Goal: Task Accomplishment & Management: Manage account settings

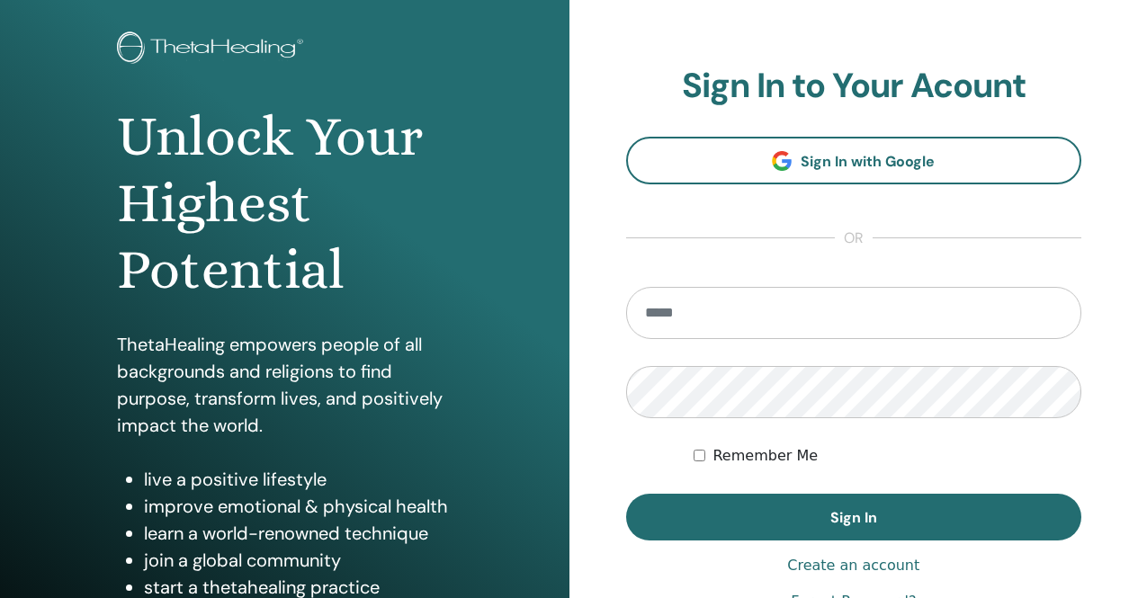
scroll to position [90, 0]
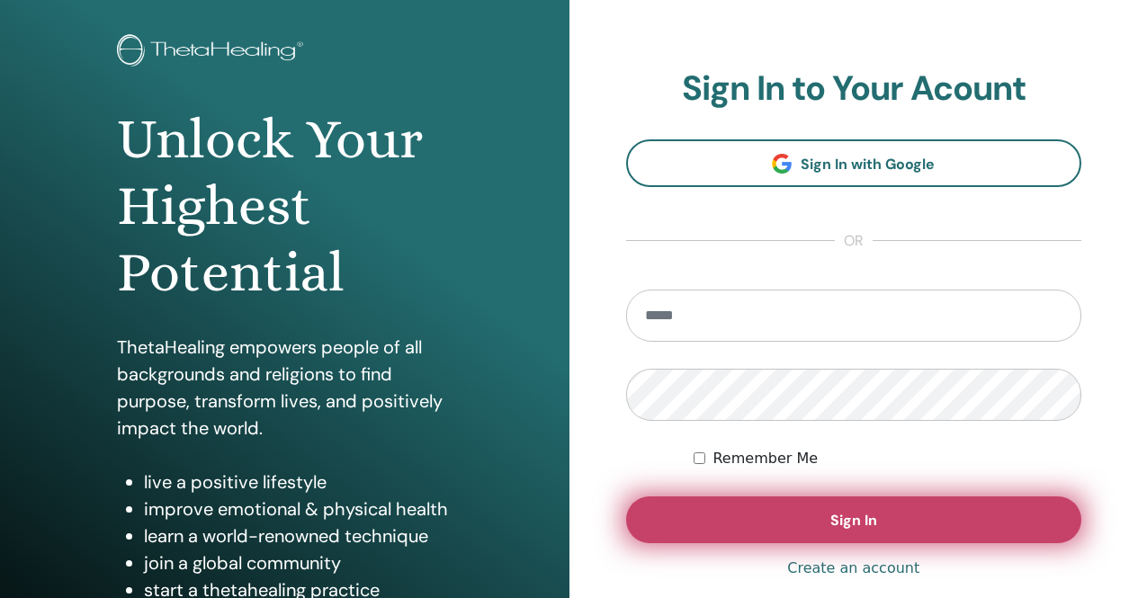
type input "**********"
click at [850, 515] on span "Sign In" at bounding box center [853, 520] width 47 height 19
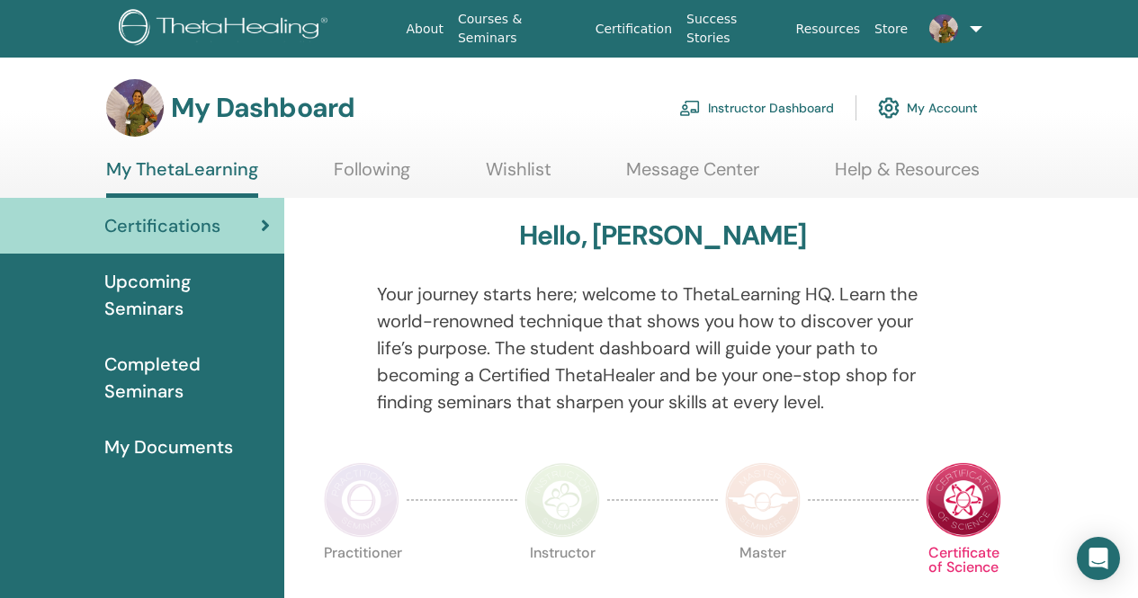
click at [737, 101] on link "Instructor Dashboard" at bounding box center [756, 108] width 155 height 40
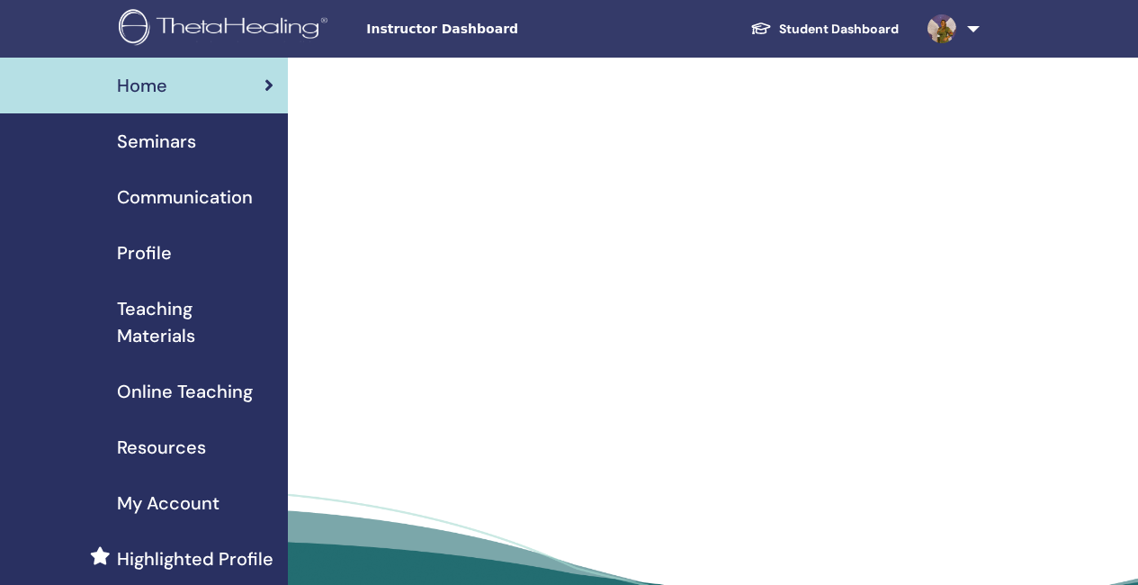
click at [172, 139] on span "Seminars" at bounding box center [156, 141] width 79 height 27
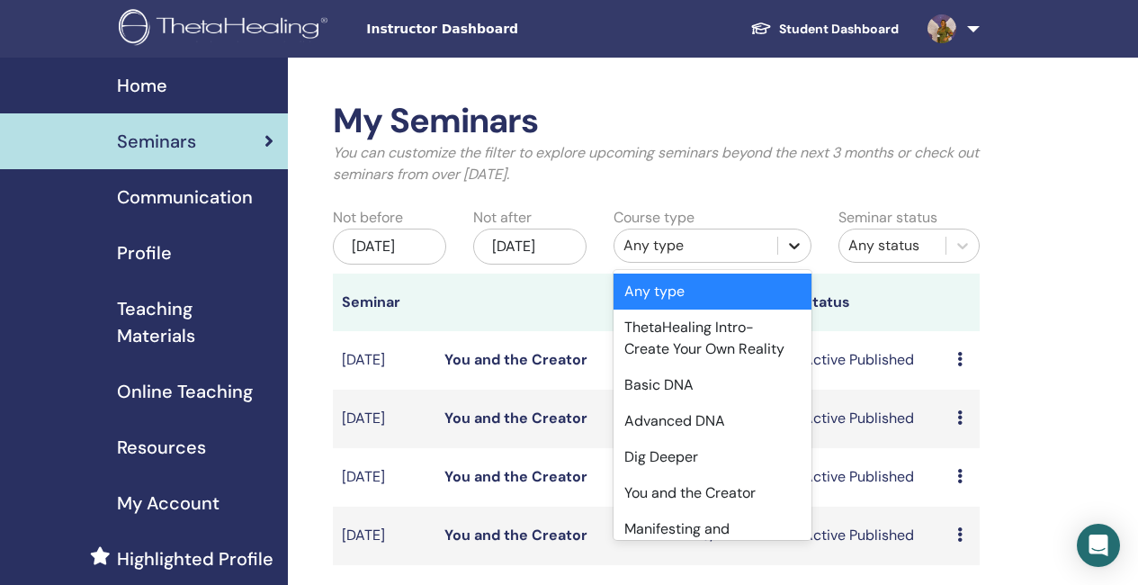
click at [793, 247] on icon at bounding box center [794, 246] width 11 height 6
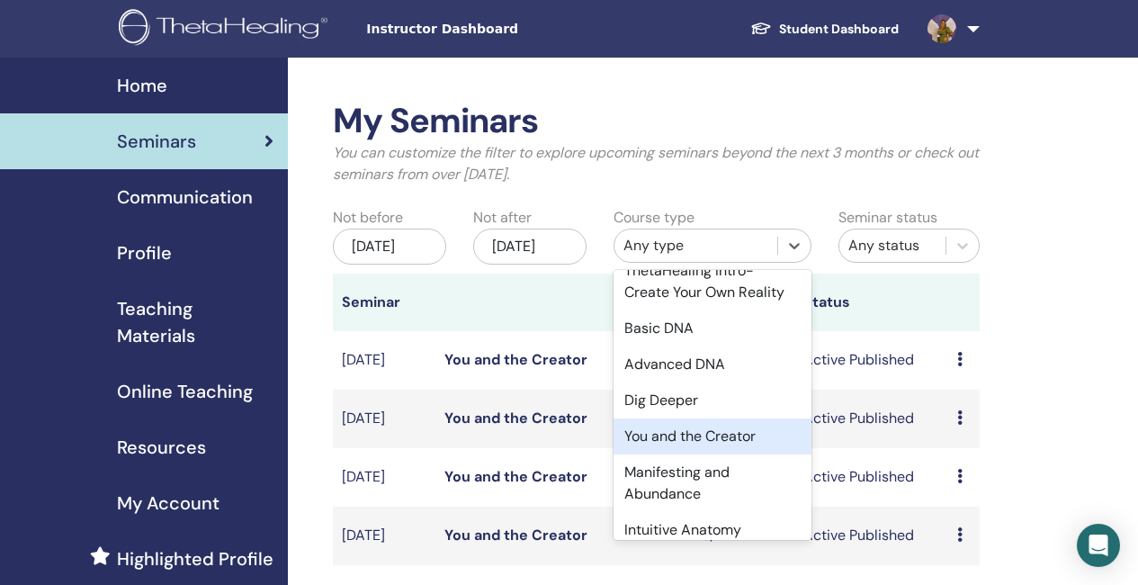
scroll to position [180, 0]
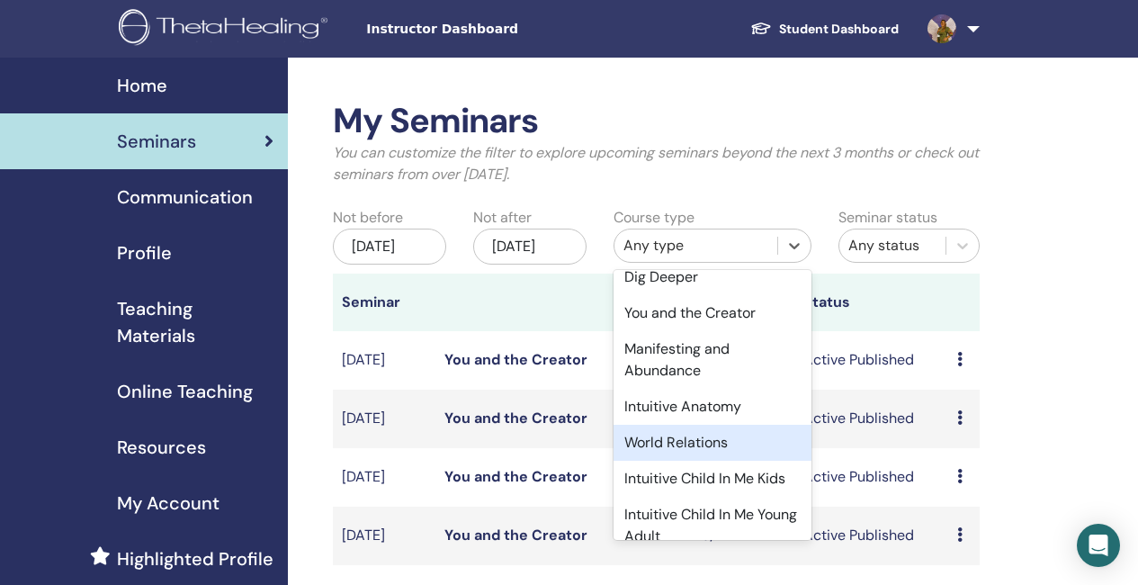
click at [694, 439] on div "World Relations" at bounding box center [712, 442] width 198 height 36
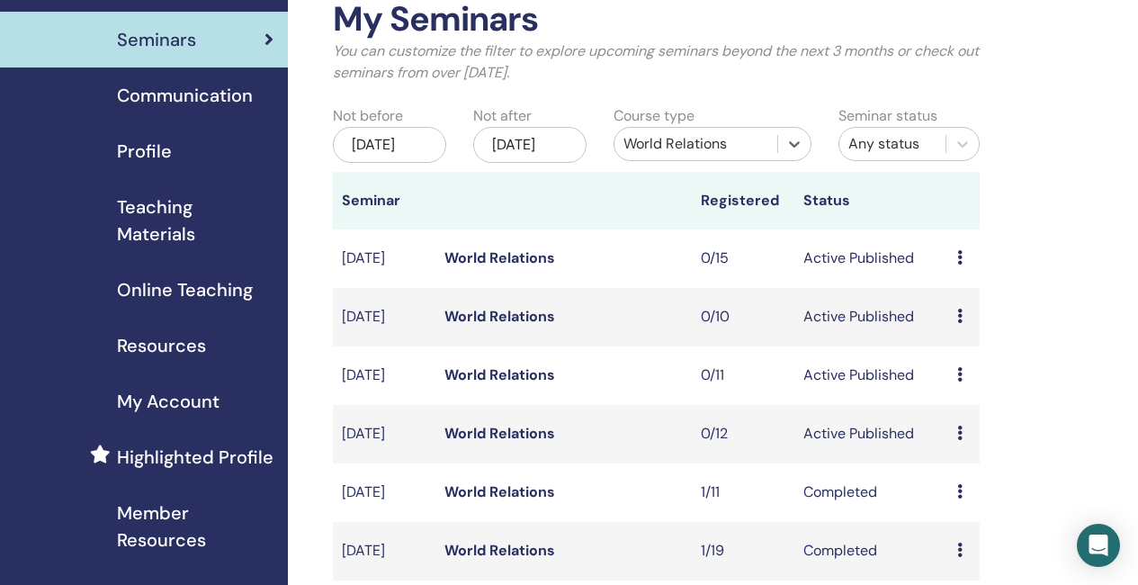
scroll to position [360, 0]
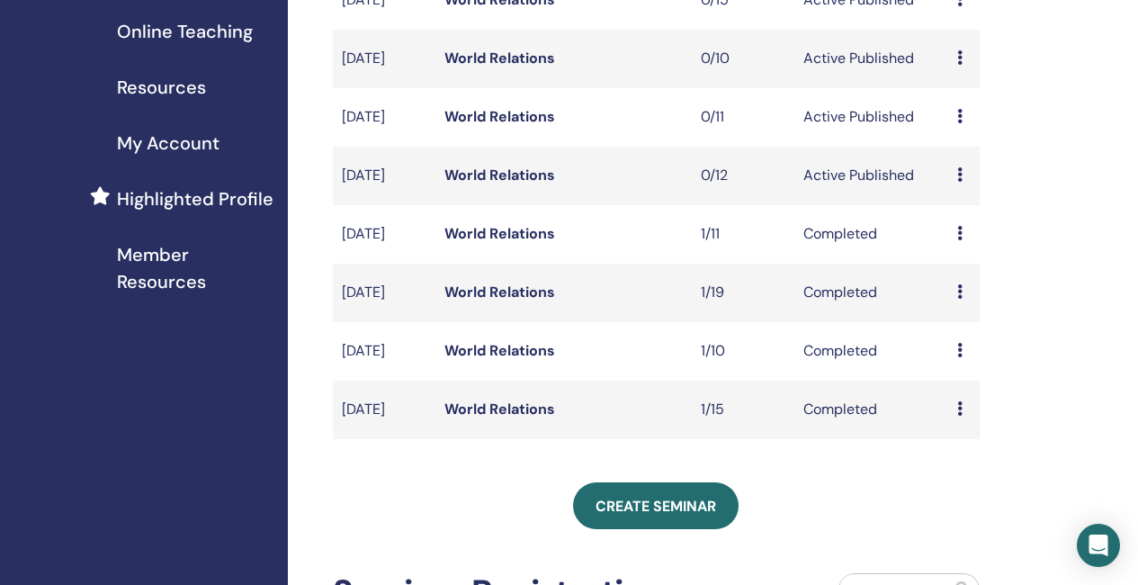
click at [526, 301] on link "World Relations" at bounding box center [499, 291] width 111 height 19
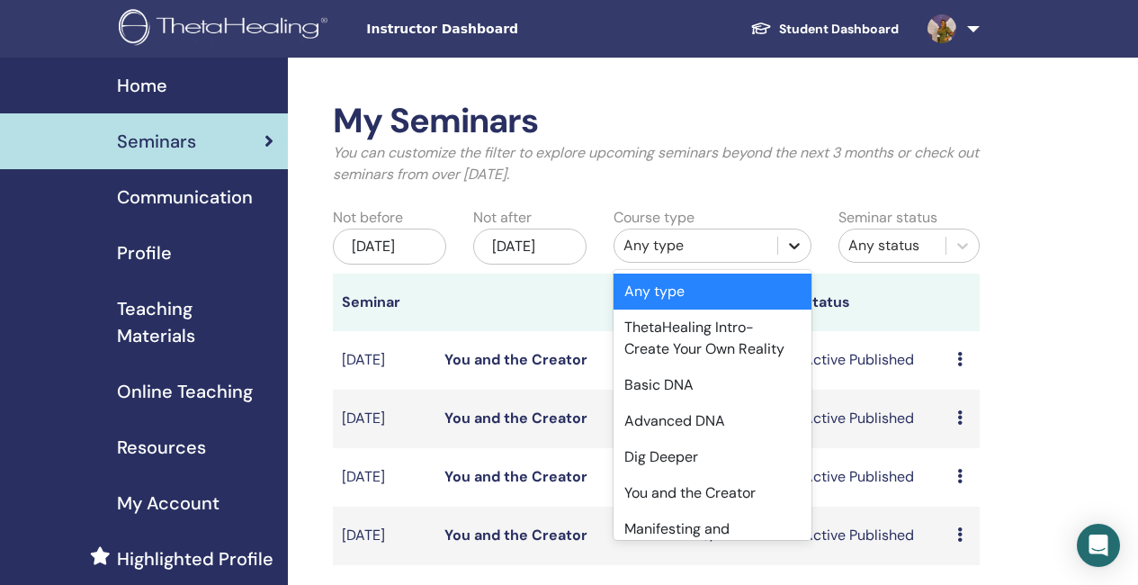
click at [797, 244] on icon at bounding box center [794, 246] width 11 height 6
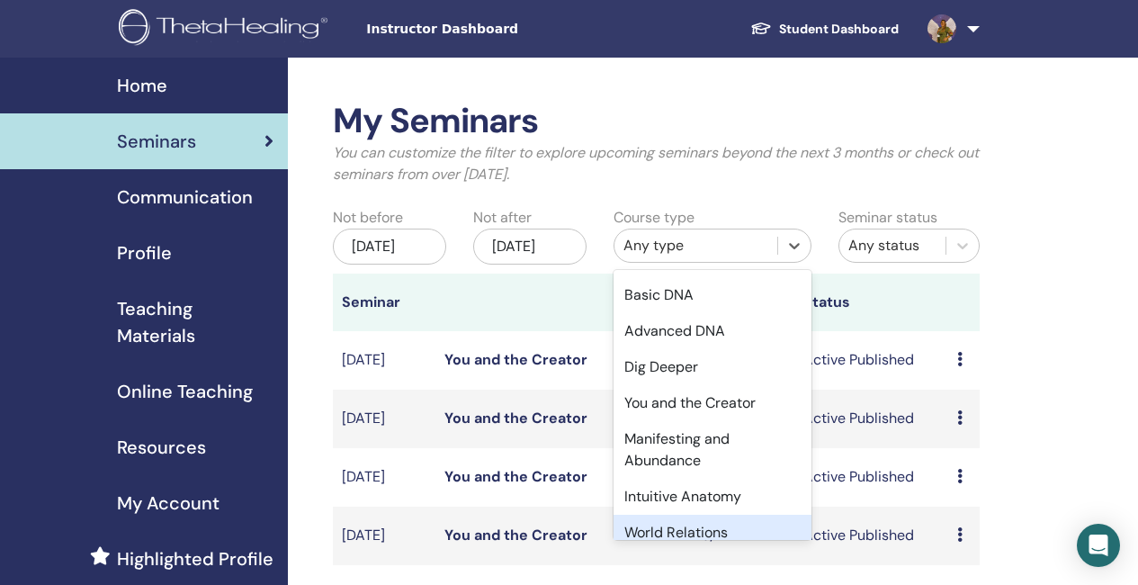
click at [697, 527] on div "World Relations" at bounding box center [712, 532] width 198 height 36
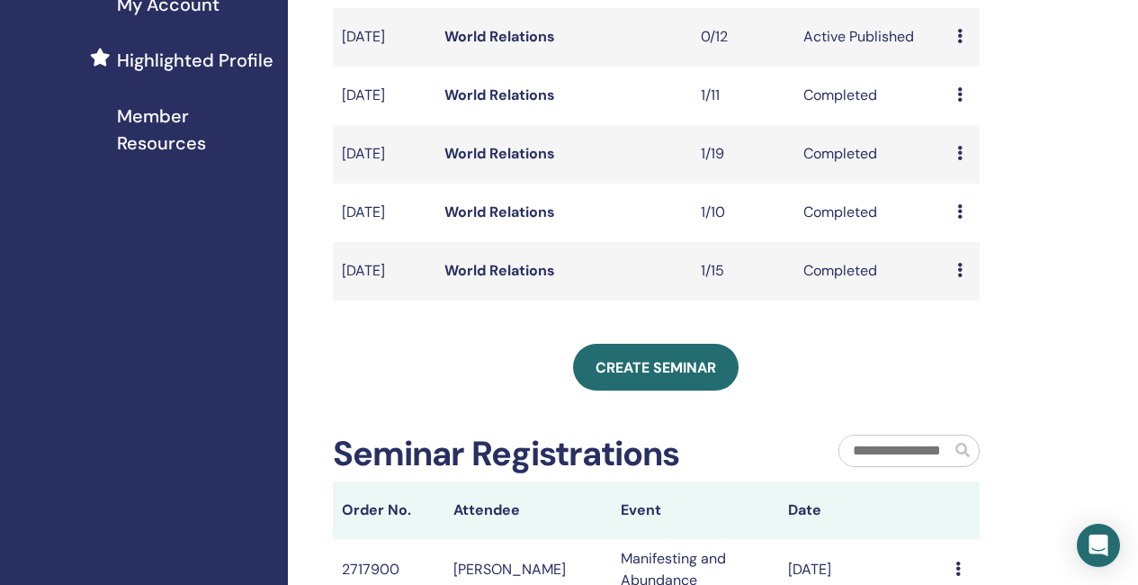
scroll to position [450, 0]
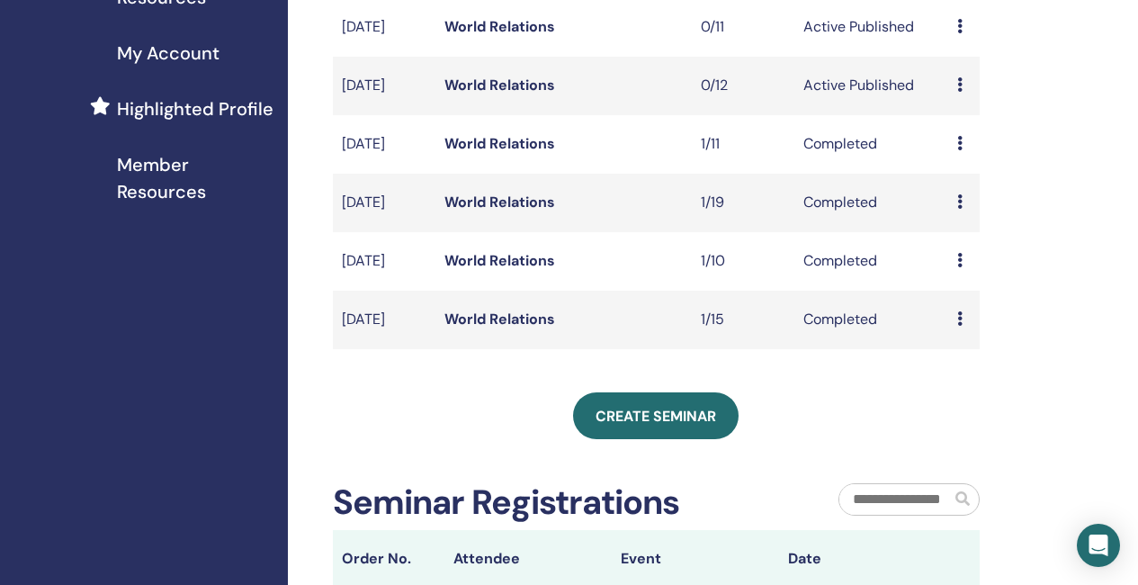
click at [513, 270] on link "World Relations" at bounding box center [499, 260] width 111 height 19
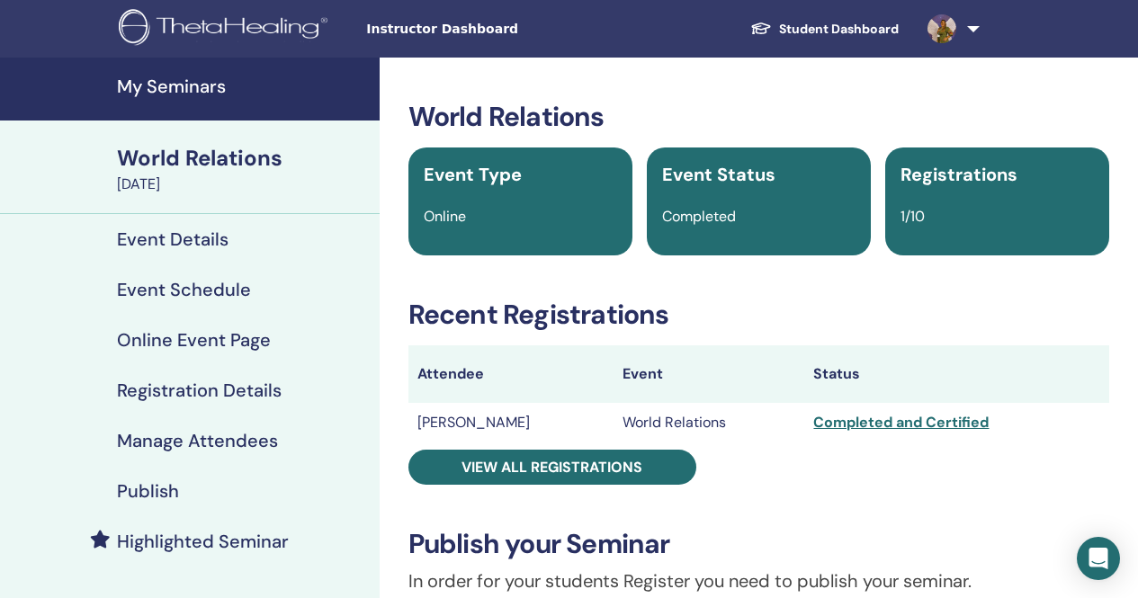
click at [469, 422] on td "Georg Willy" at bounding box center [510, 423] width 205 height 40
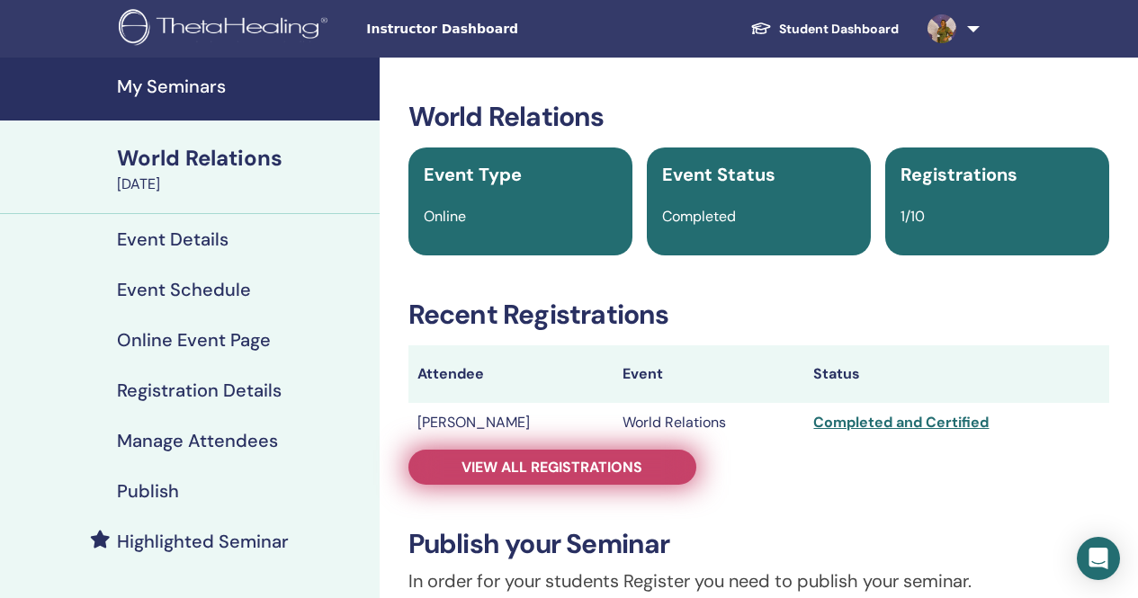
click at [485, 461] on span "View all registrations" at bounding box center [551, 467] width 181 height 19
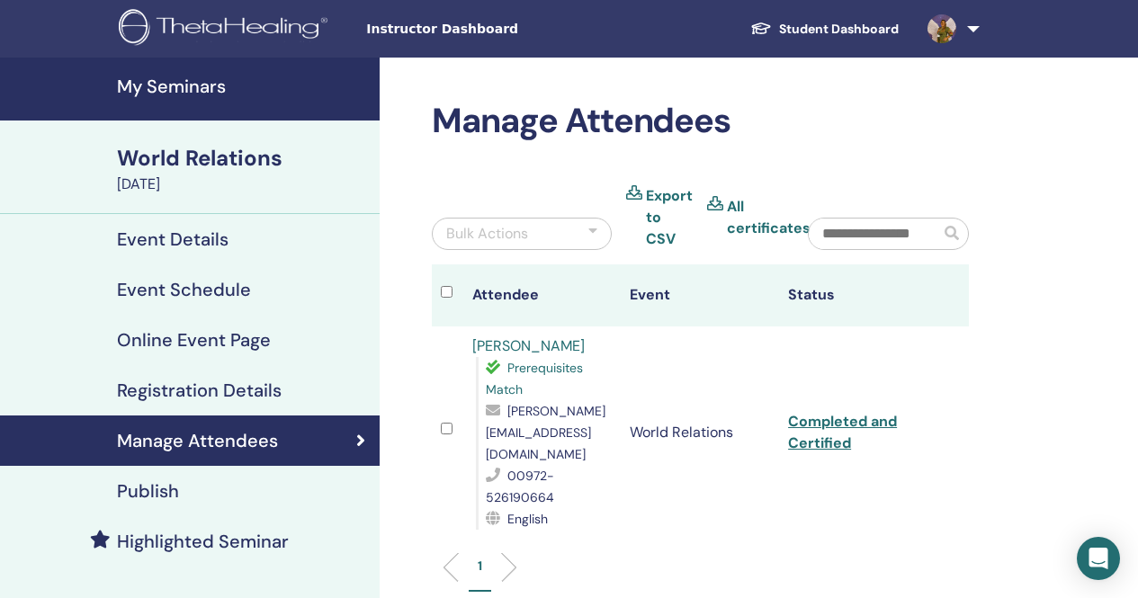
click at [531, 347] on link "Georg Willy" at bounding box center [528, 345] width 112 height 19
click at [205, 81] on h4 "My Seminars" at bounding box center [243, 87] width 252 height 22
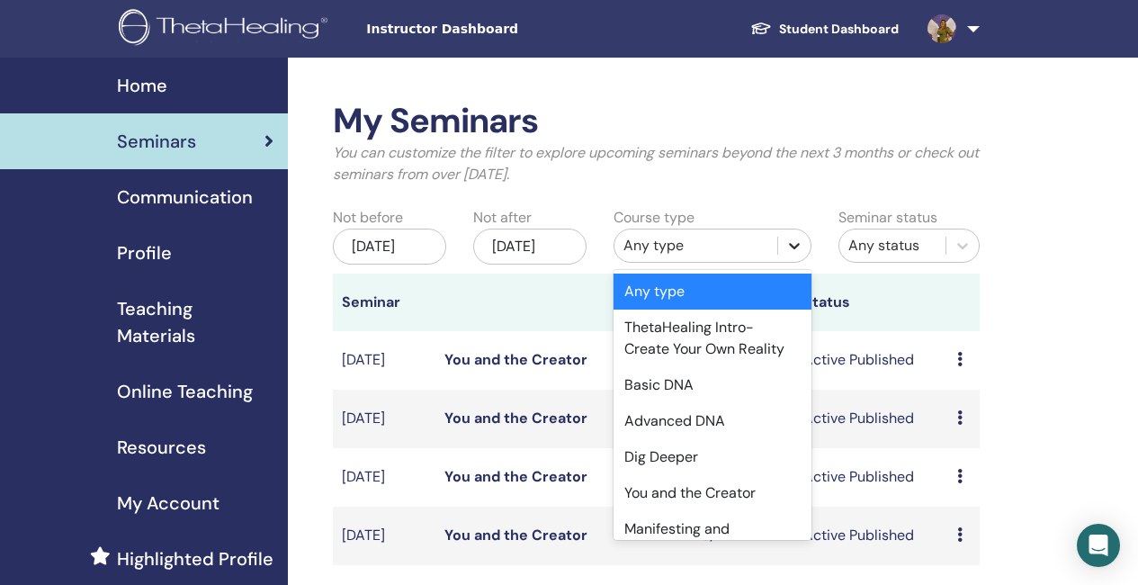
click at [802, 244] on icon at bounding box center [794, 246] width 18 height 18
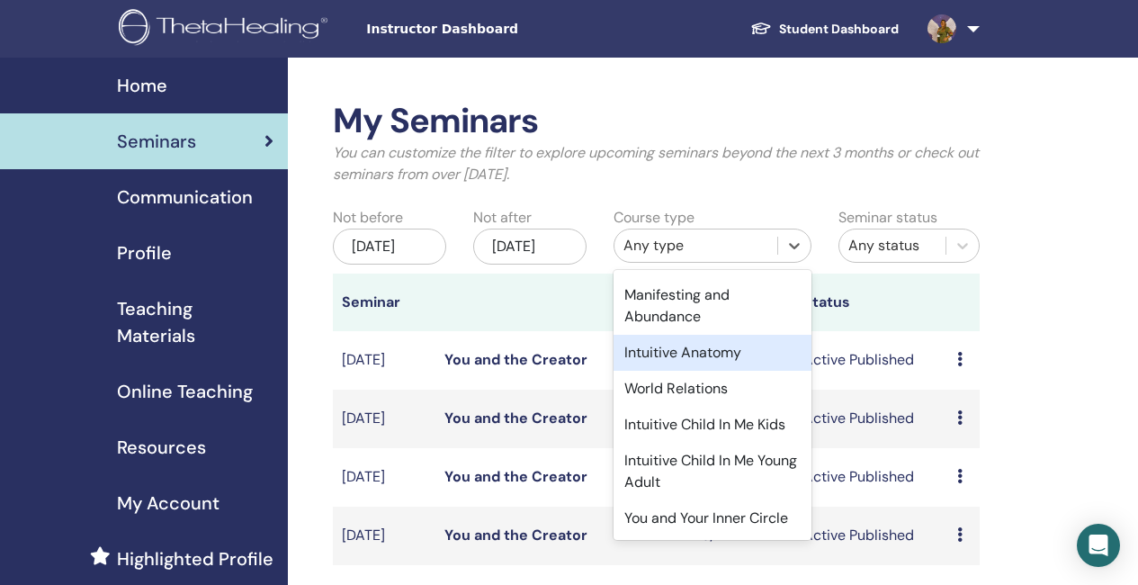
scroll to position [277, 0]
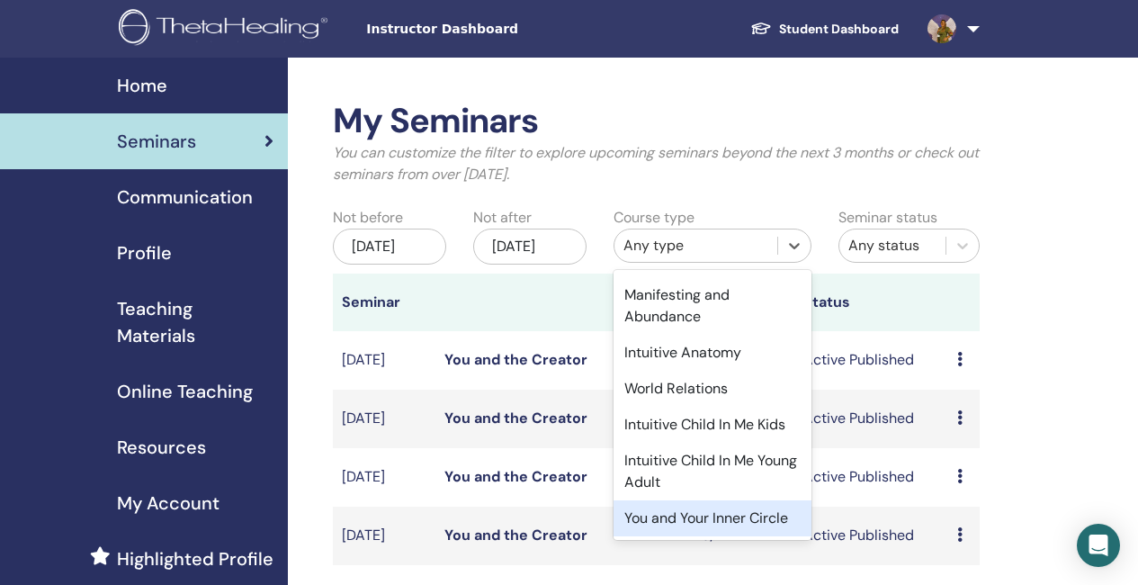
click at [683, 505] on div "You and Your Inner Circle" at bounding box center [712, 518] width 198 height 36
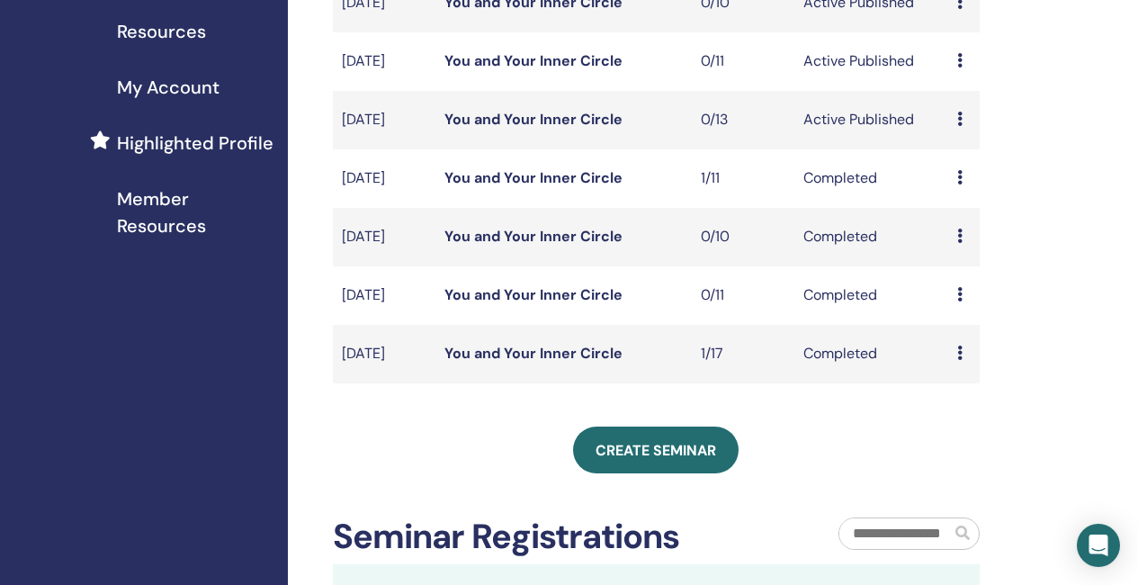
scroll to position [450, 0]
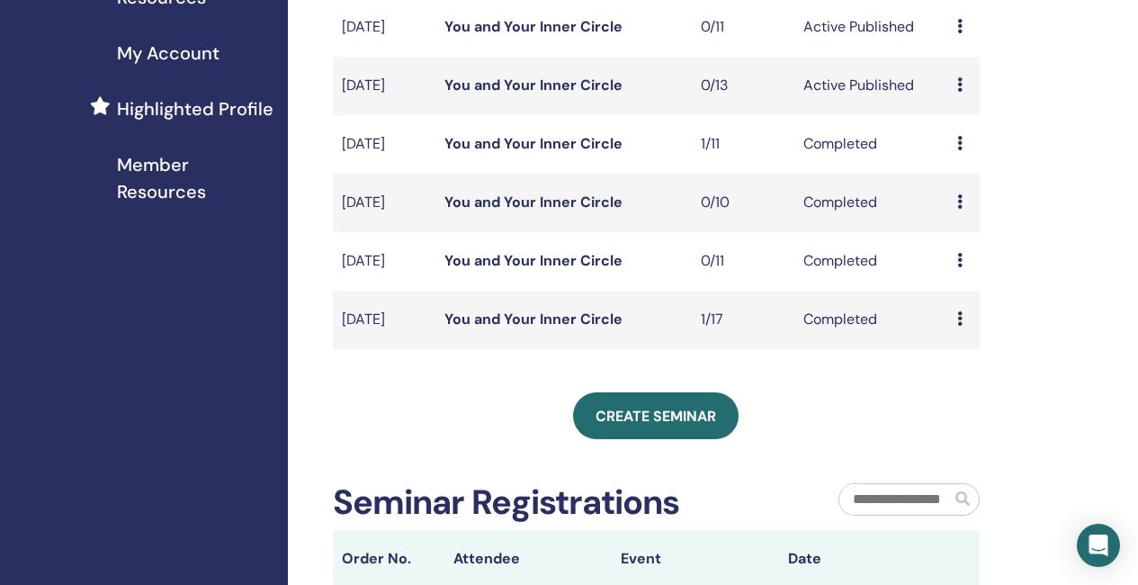
click at [506, 328] on link "You and Your Inner Circle" at bounding box center [533, 318] width 178 height 19
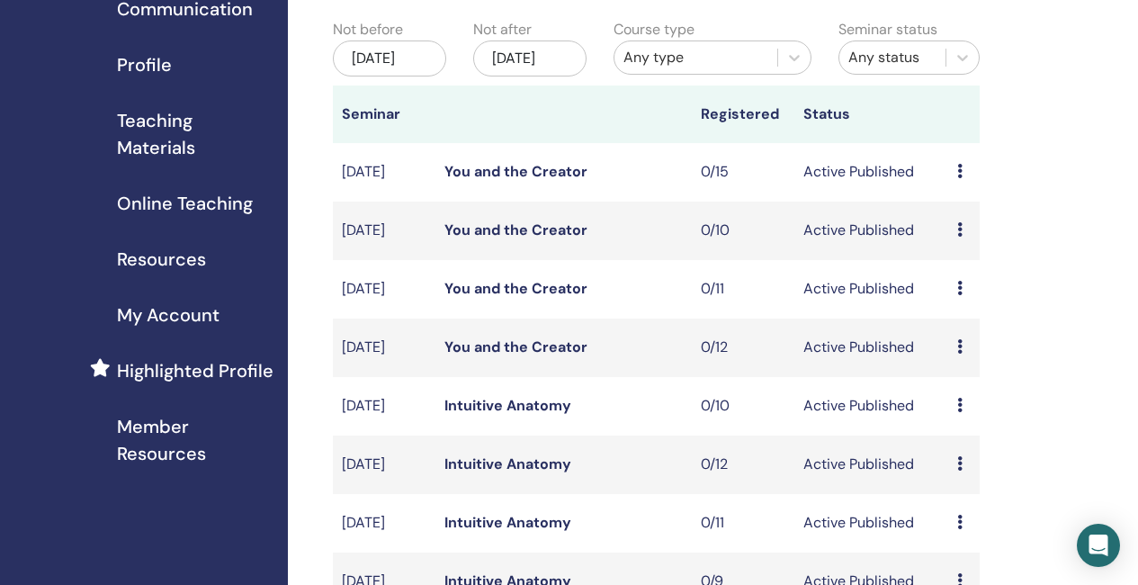
scroll to position [178, 0]
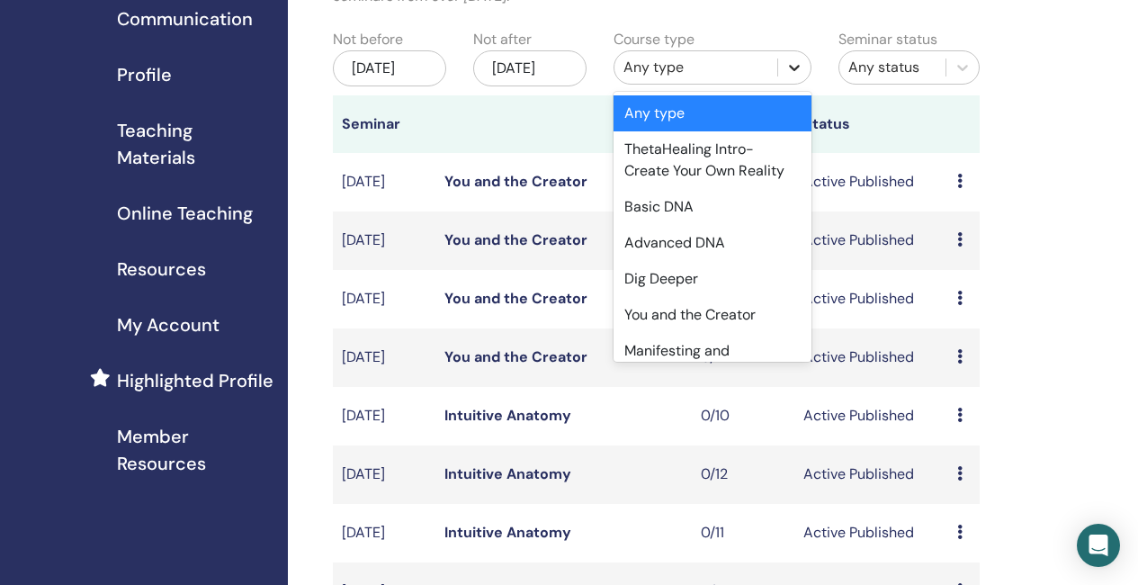
click at [793, 67] on icon at bounding box center [794, 67] width 18 height 18
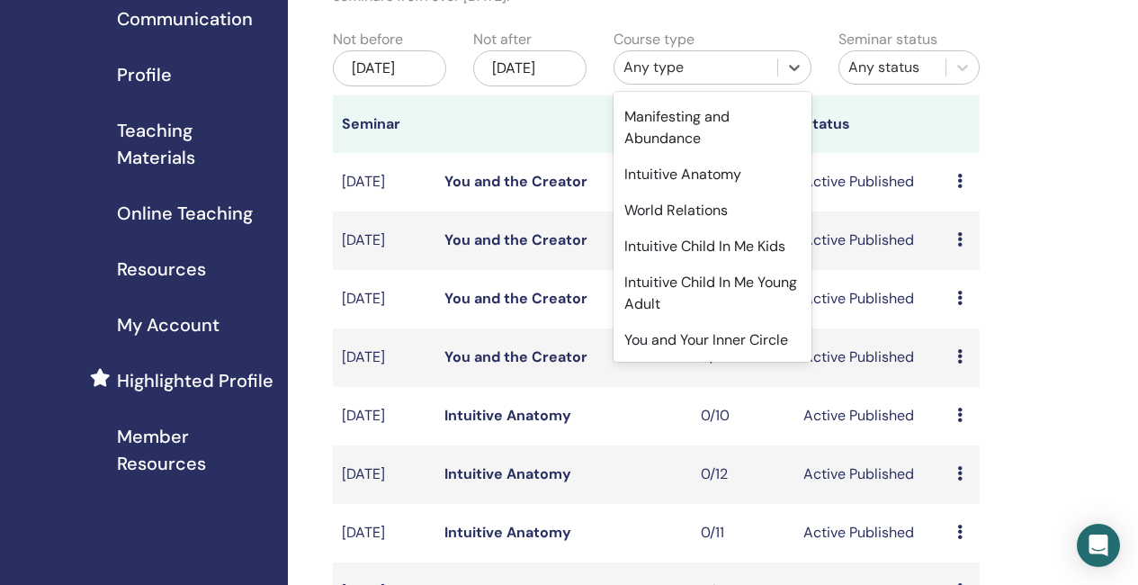
scroll to position [277, 0]
click at [719, 325] on div "You and Your Inner Circle" at bounding box center [712, 340] width 198 height 36
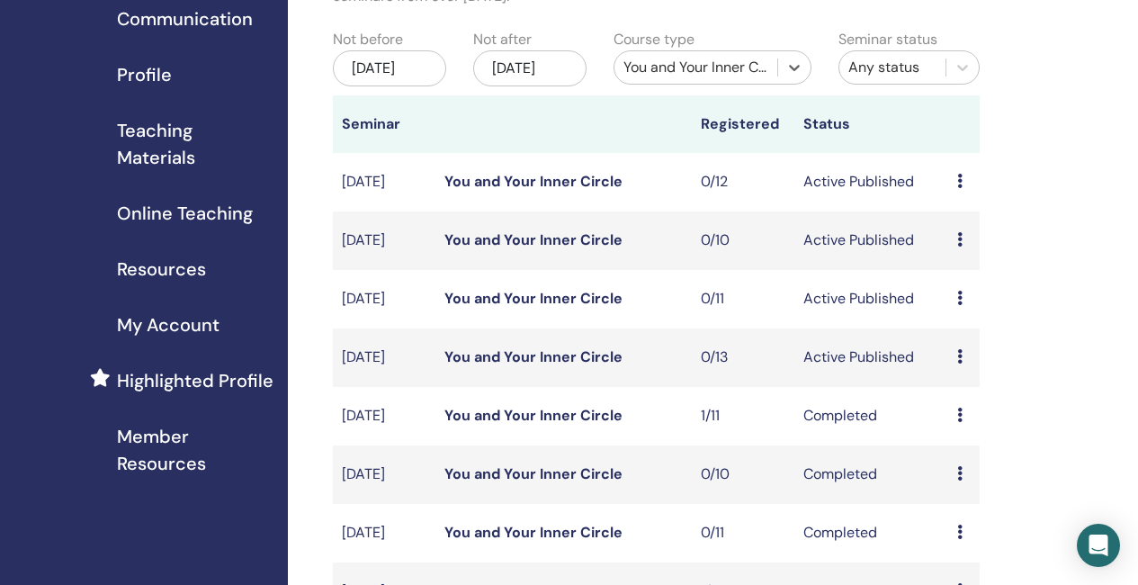
click at [410, 84] on div "Jun/11, 2025" at bounding box center [389, 68] width 113 height 36
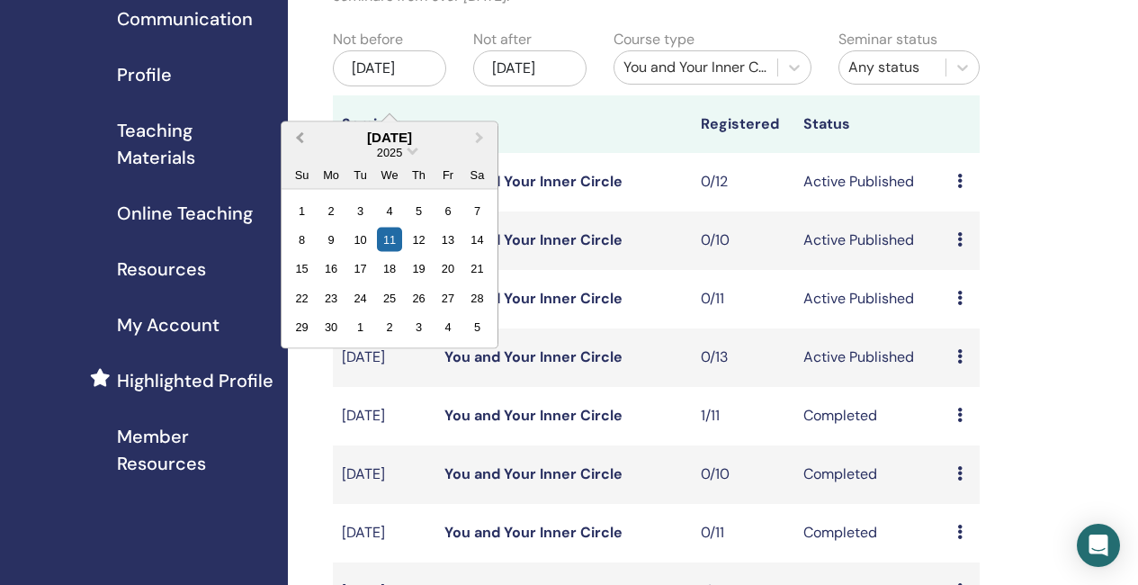
click at [299, 138] on span "Previous Month" at bounding box center [299, 137] width 0 height 19
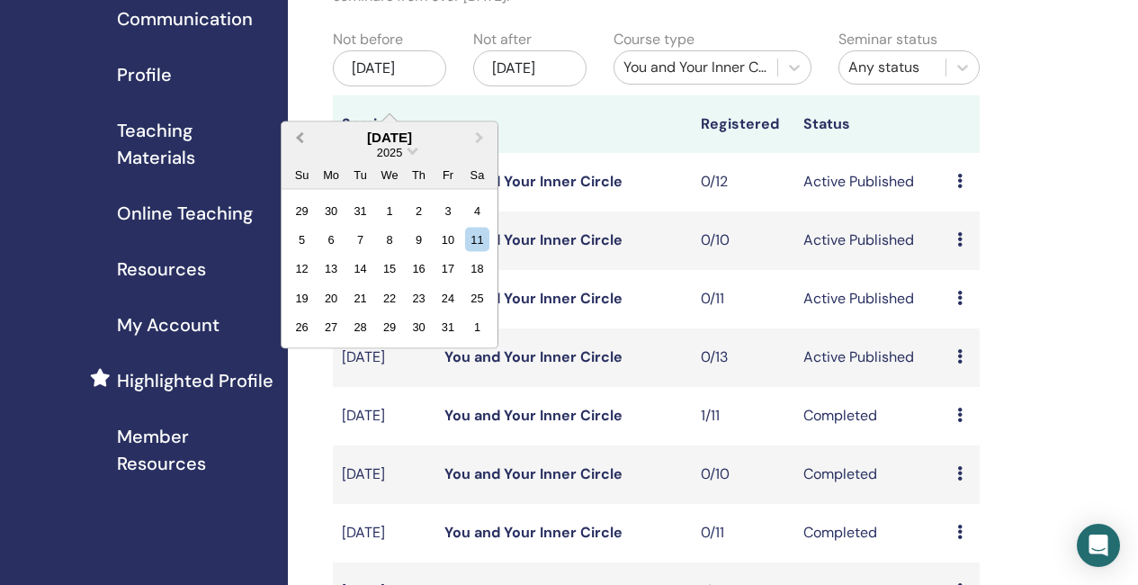
click at [299, 138] on span "Previous Month" at bounding box center [299, 137] width 0 height 19
click at [367, 266] on div "12" at bounding box center [360, 268] width 24 height 24
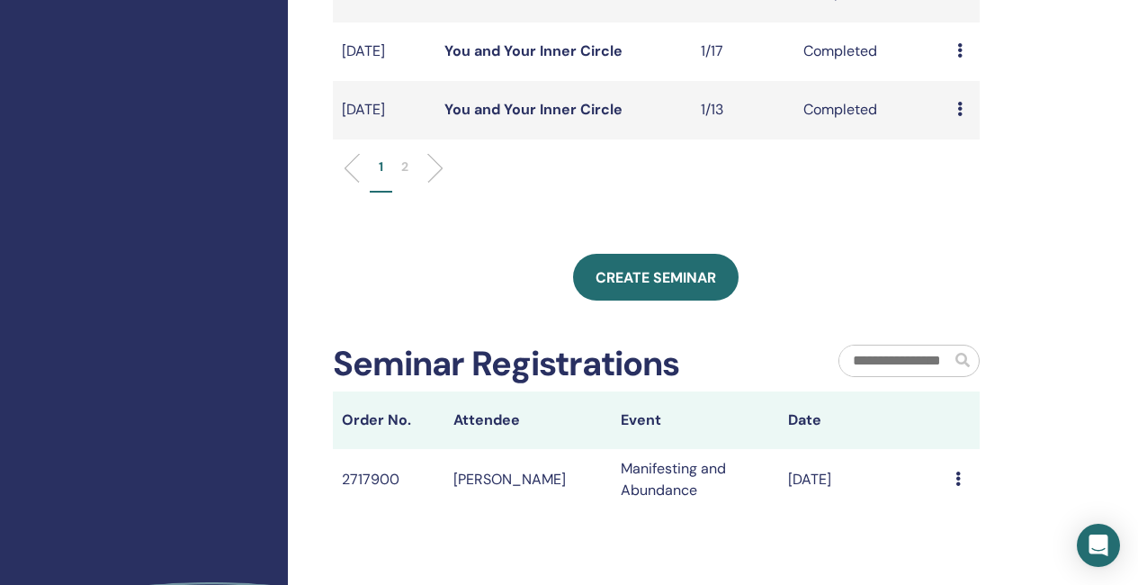
scroll to position [808, 0]
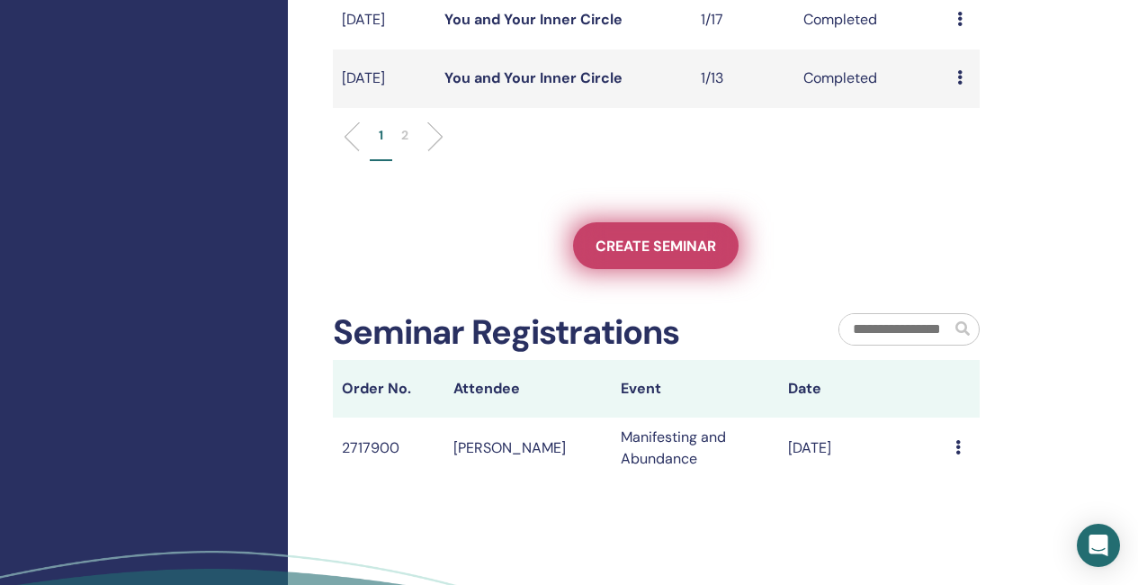
click at [666, 255] on span "Create seminar" at bounding box center [655, 246] width 121 height 19
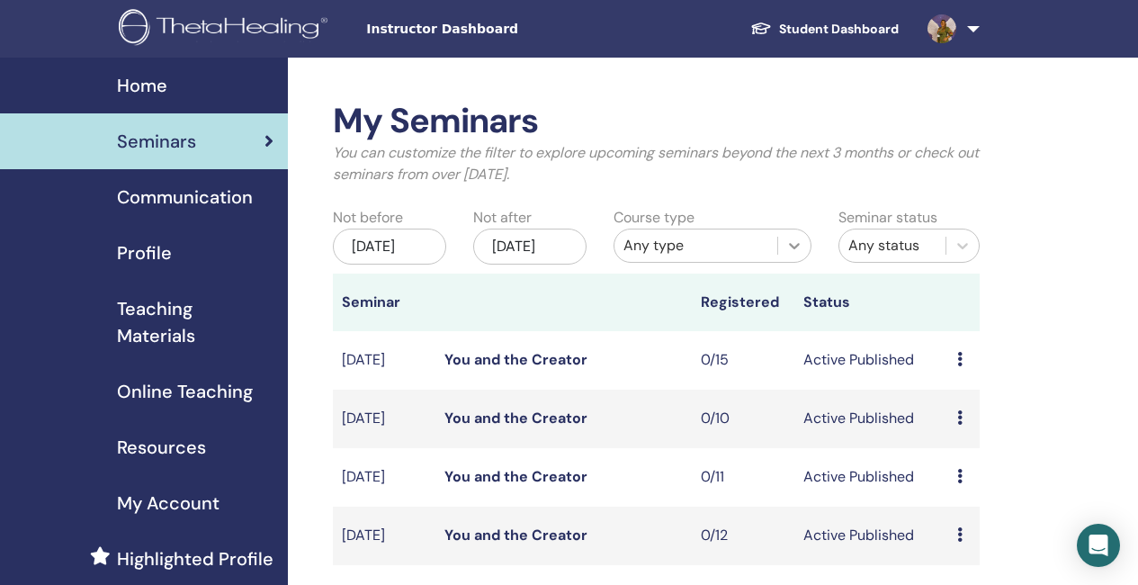
click at [801, 244] on icon at bounding box center [794, 246] width 18 height 18
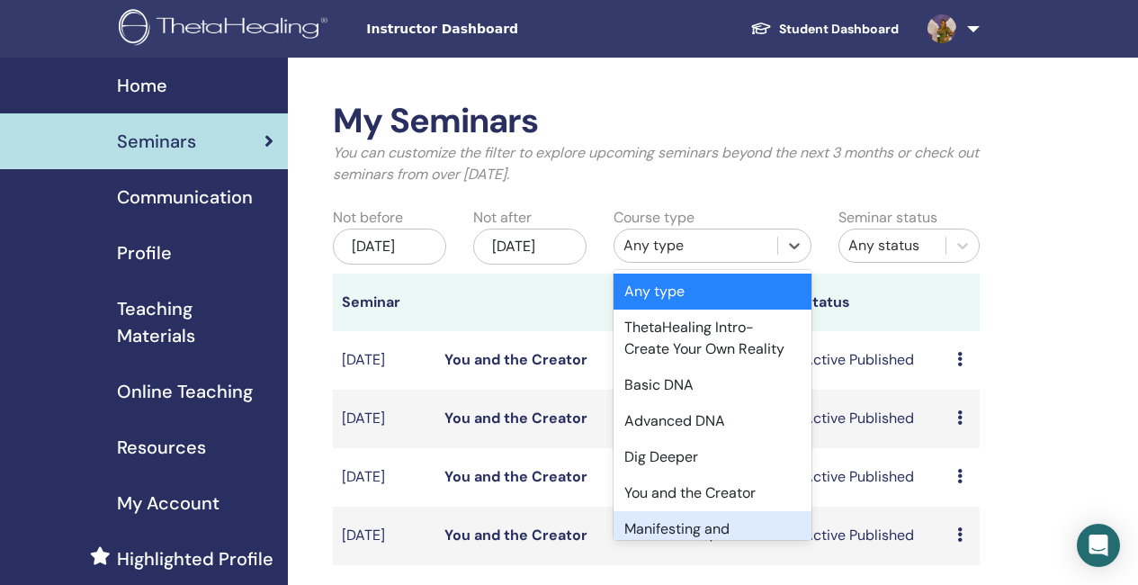
click at [688, 532] on div "Manifesting and Abundance" at bounding box center [712, 540] width 198 height 58
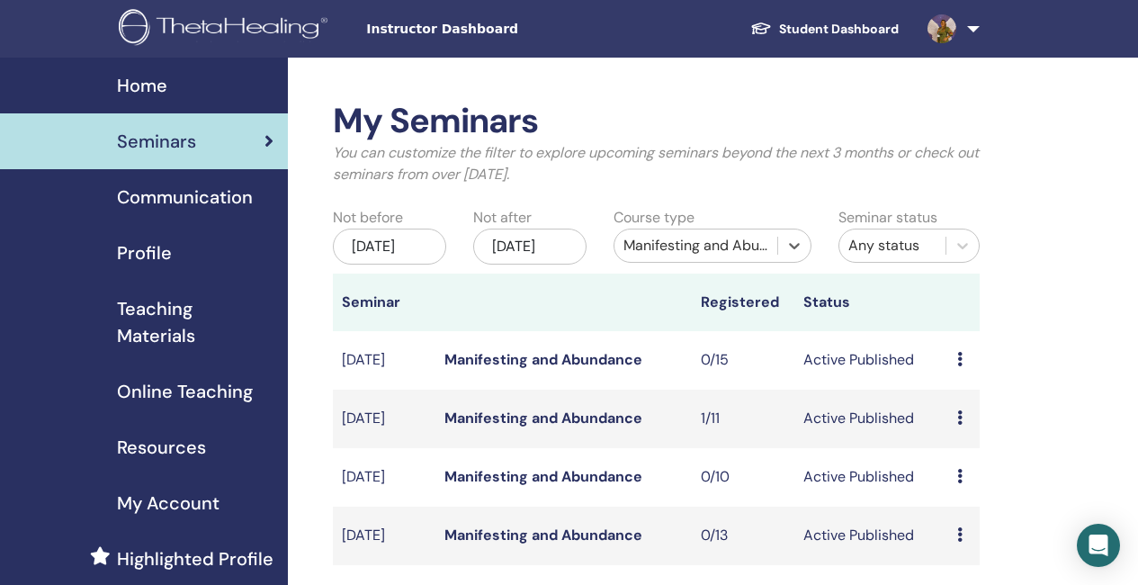
click at [421, 246] on div "[DATE]" at bounding box center [389, 246] width 113 height 36
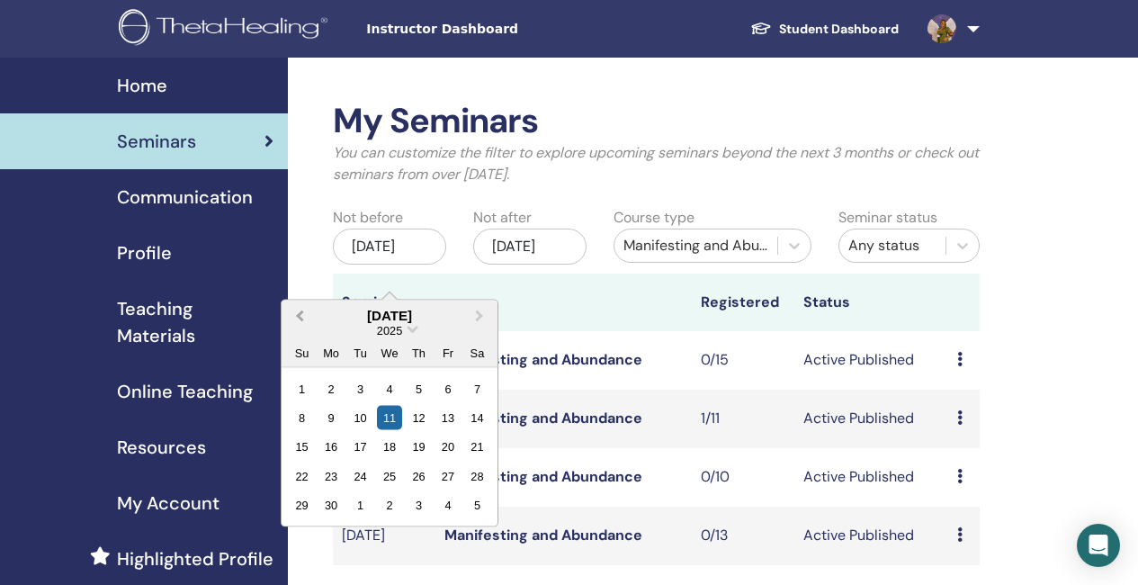
click at [299, 310] on button "Previous Month" at bounding box center [297, 315] width 29 height 29
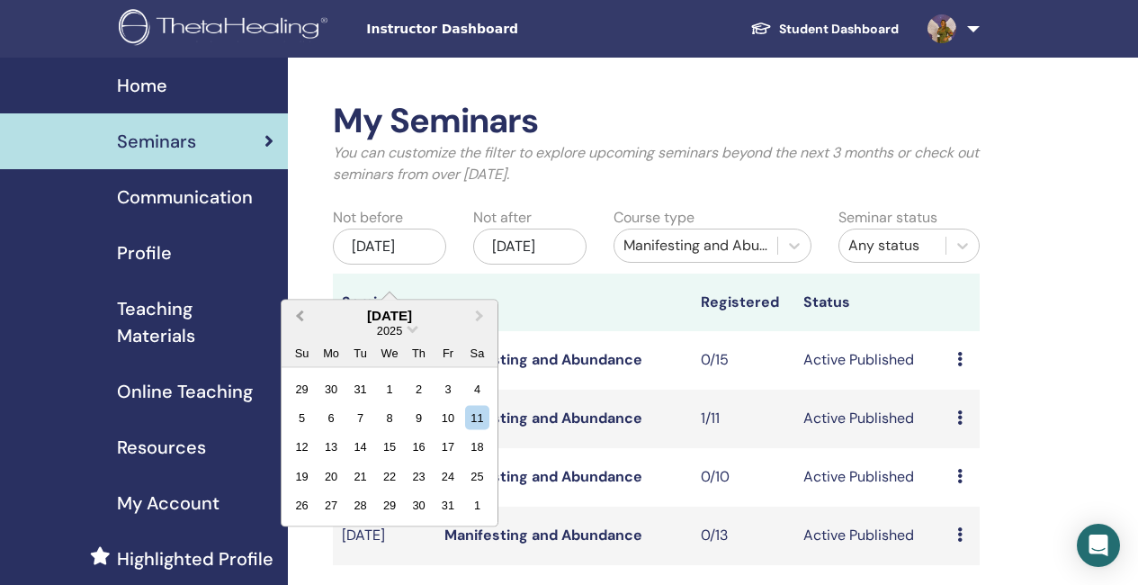
click at [299, 310] on button "Previous Month" at bounding box center [297, 315] width 29 height 29
click at [390, 415] on div "9" at bounding box center [389, 417] width 24 height 24
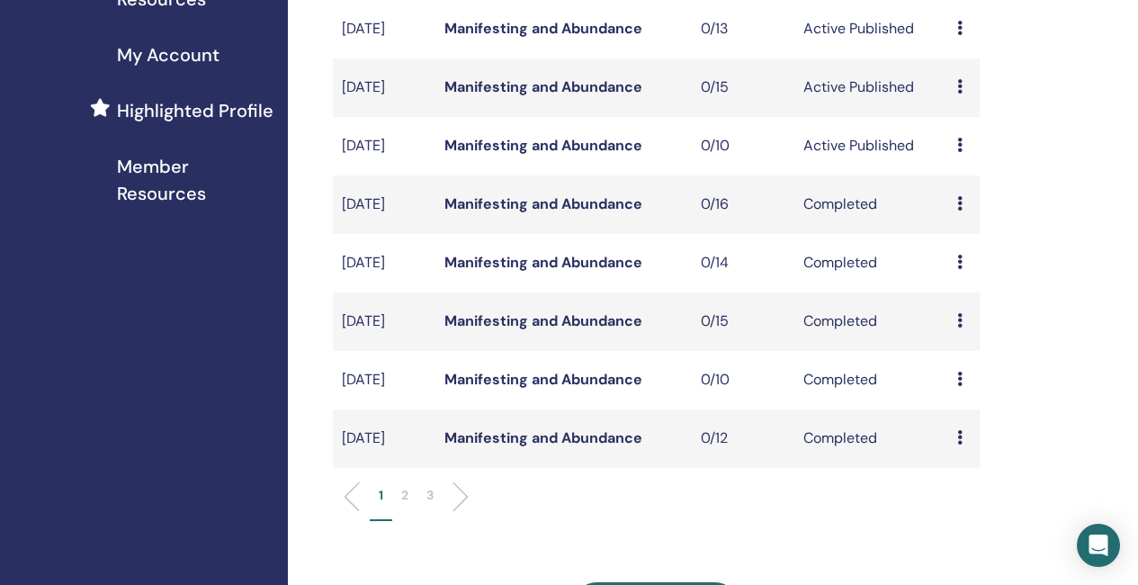
scroll to position [450, 0]
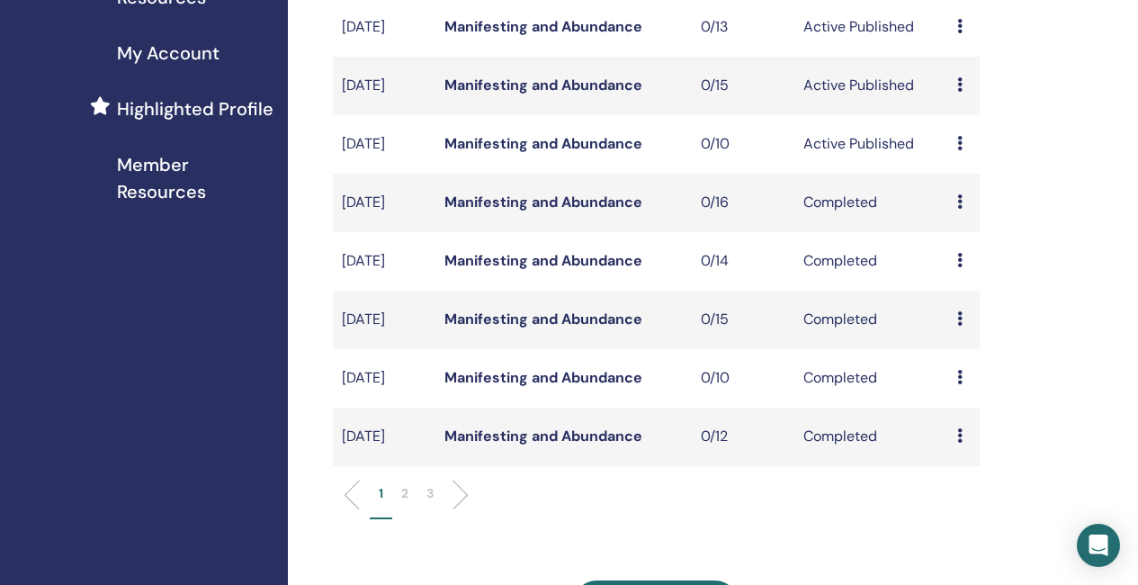
click at [455, 510] on li at bounding box center [453, 494] width 31 height 31
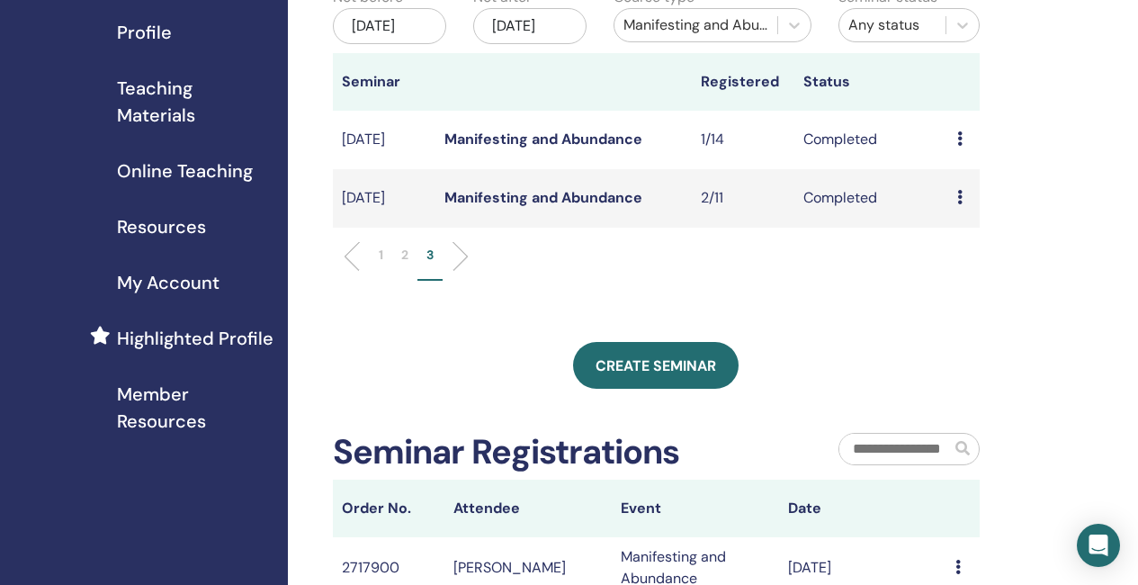
scroll to position [180, 0]
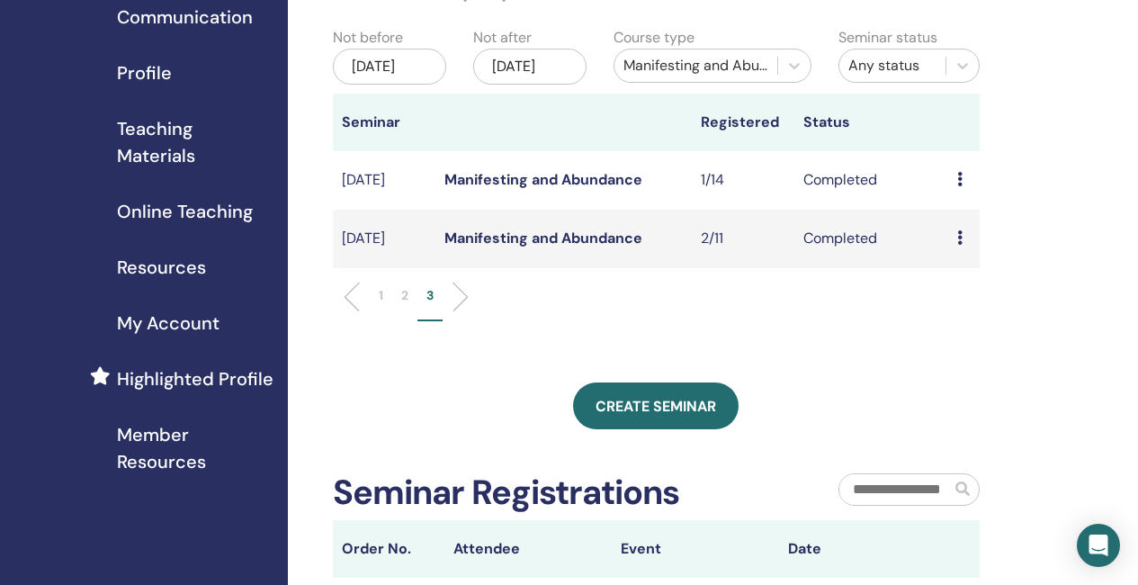
click at [577, 189] on link "Manifesting and Abundance" at bounding box center [543, 179] width 198 height 19
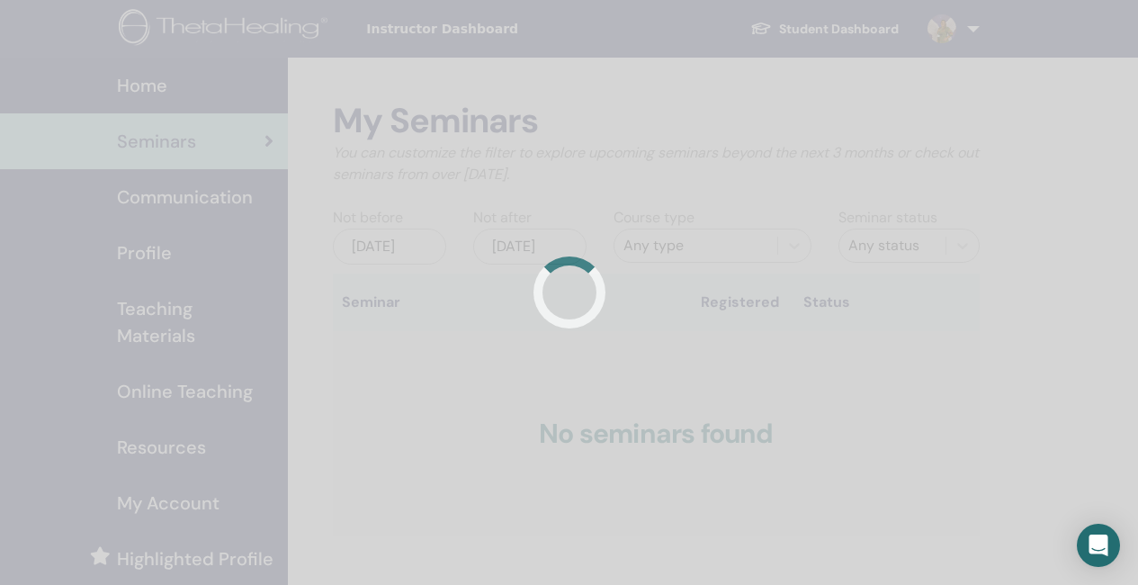
scroll to position [180, 0]
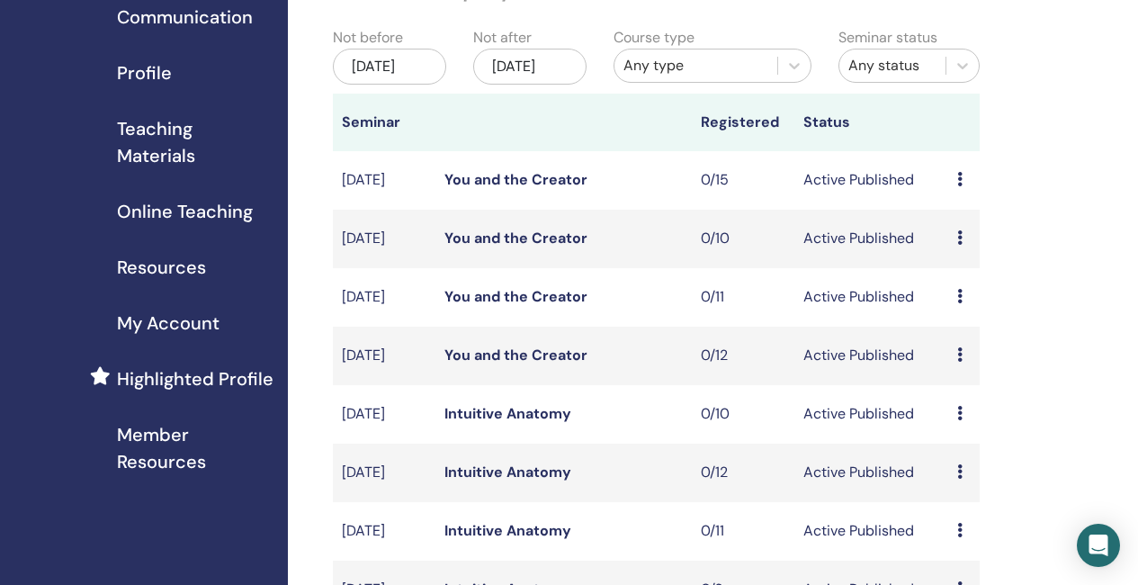
click at [366, 76] on div "[DATE]" at bounding box center [389, 67] width 113 height 36
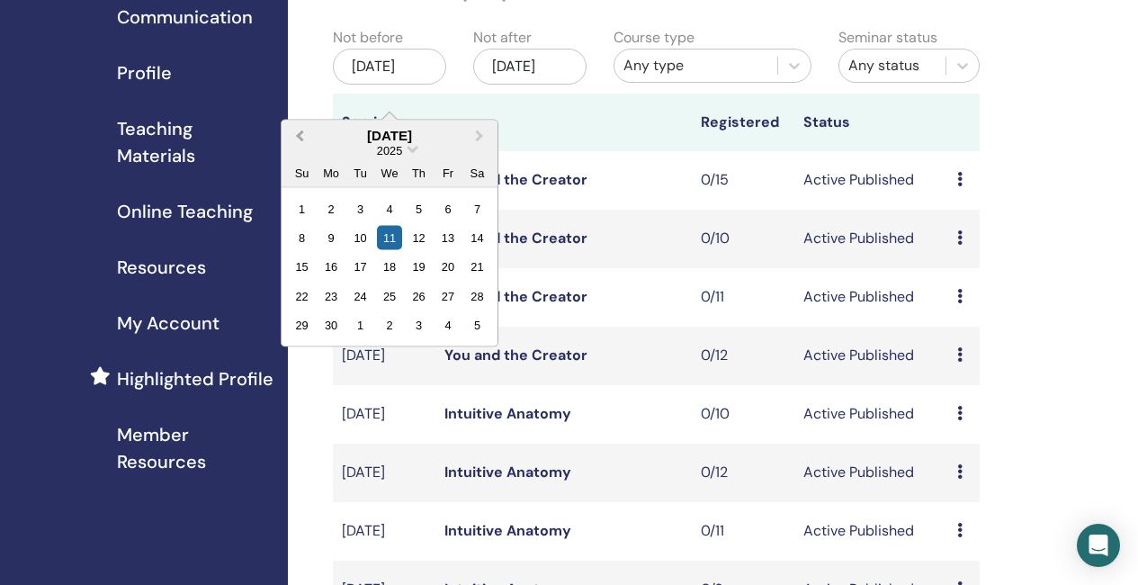
click at [299, 139] on button "Previous Month" at bounding box center [297, 135] width 29 height 29
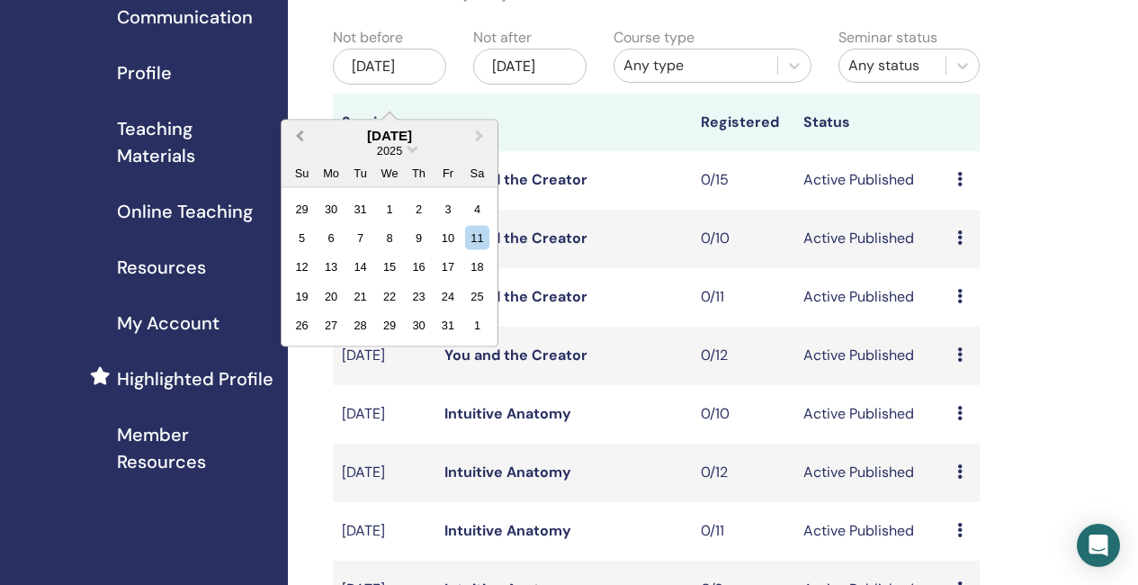
click at [299, 139] on button "Previous Month" at bounding box center [297, 135] width 29 height 29
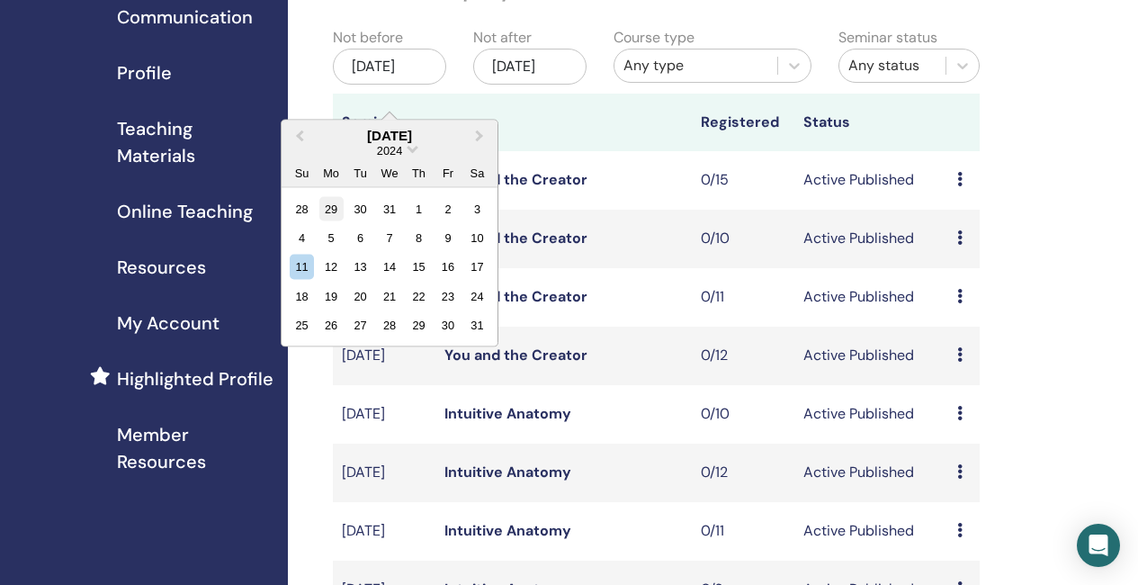
click at [327, 201] on div "29" at bounding box center [331, 208] width 24 height 24
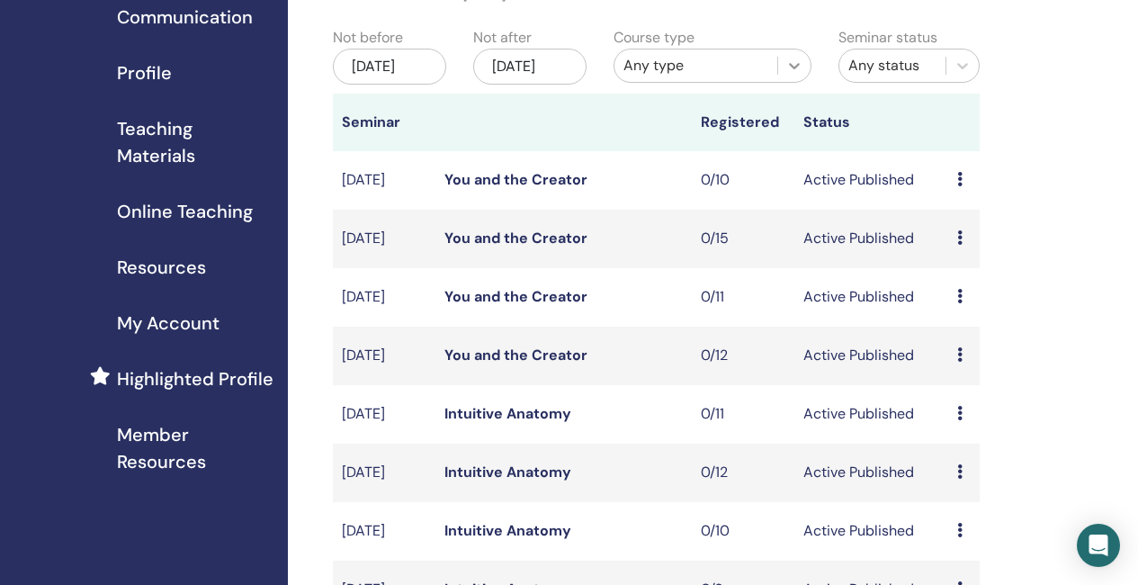
click at [798, 70] on icon at bounding box center [794, 66] width 18 height 18
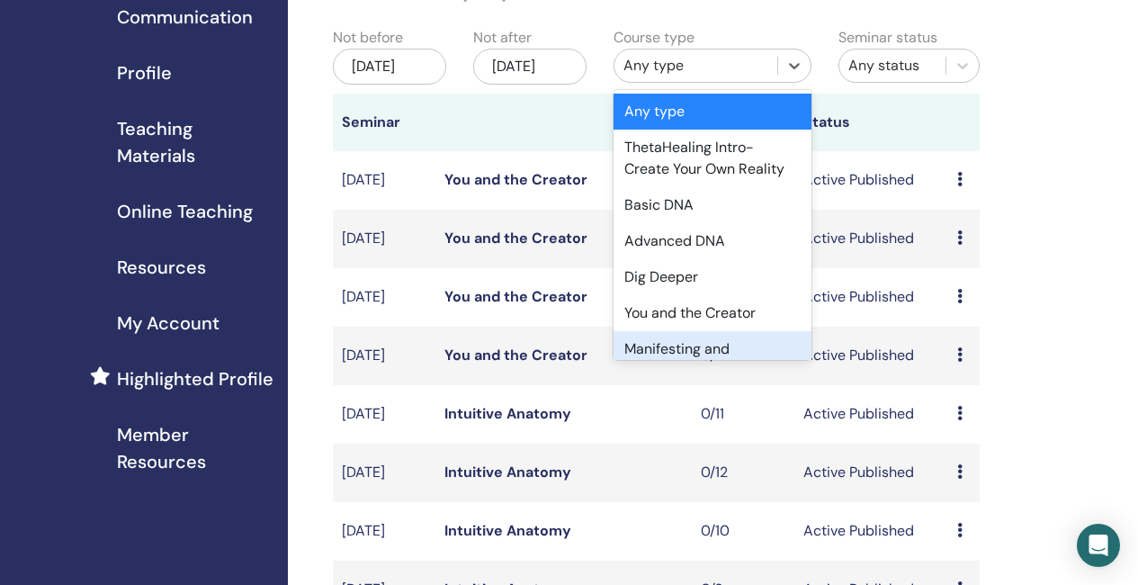
click at [707, 352] on div "Manifesting and Abundance" at bounding box center [712, 360] width 198 height 58
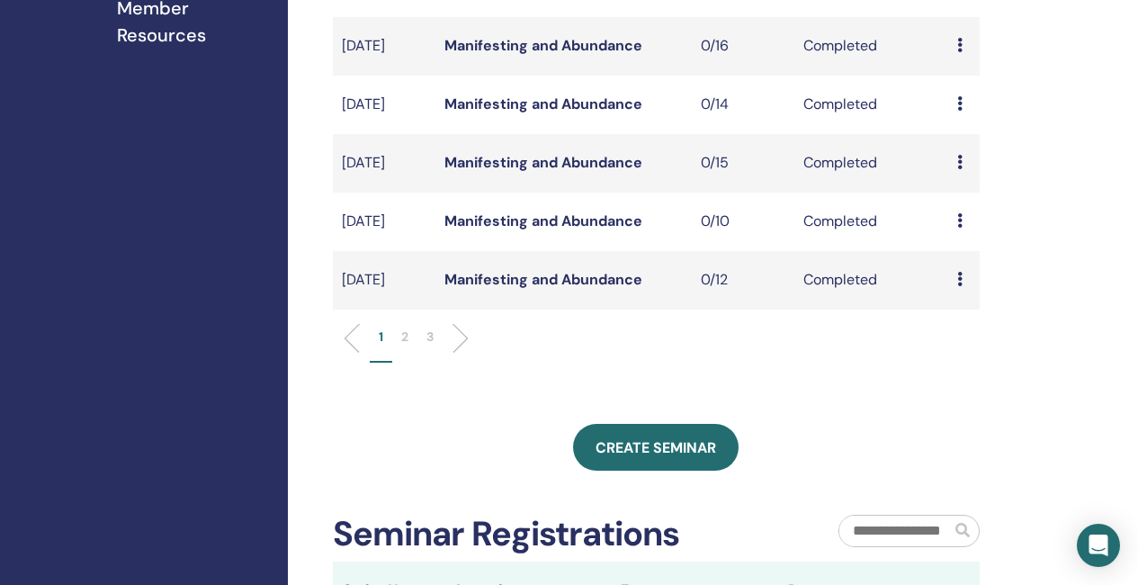
scroll to position [809, 0]
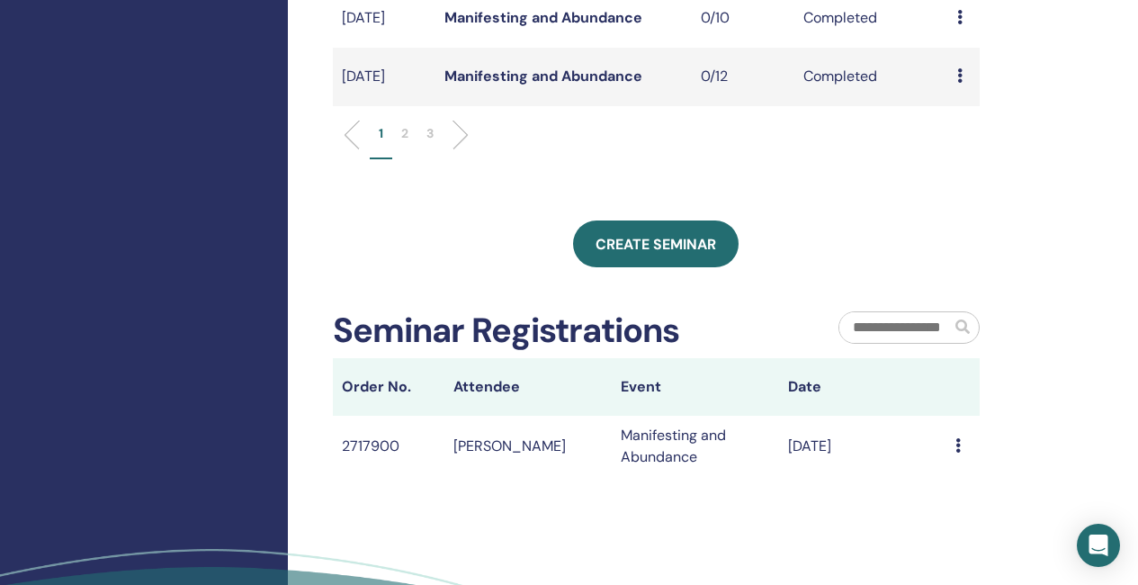
click at [459, 150] on li at bounding box center [453, 135] width 31 height 31
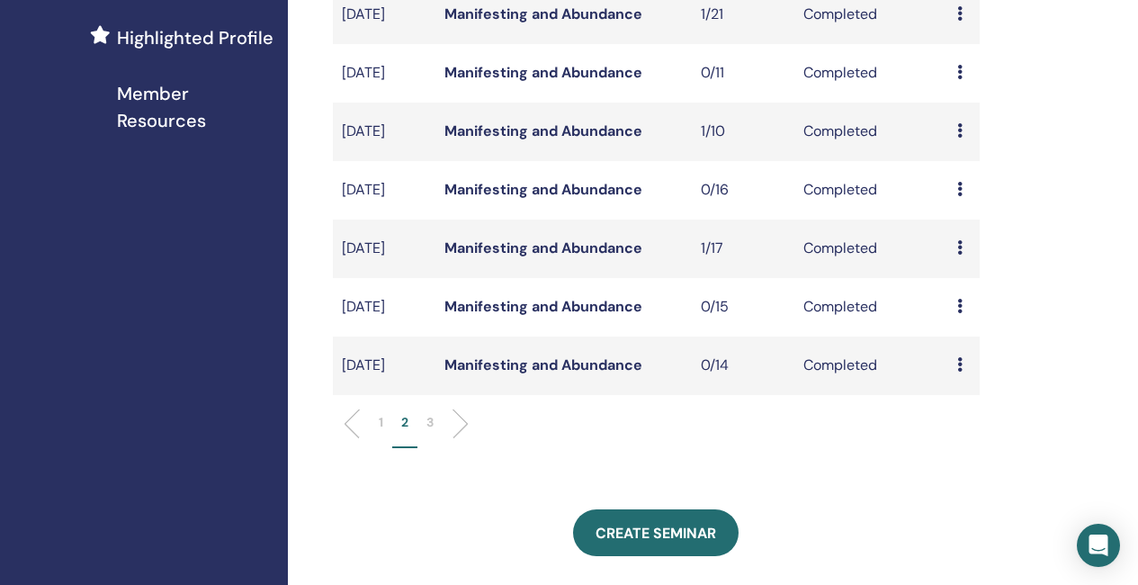
scroll to position [540, 0]
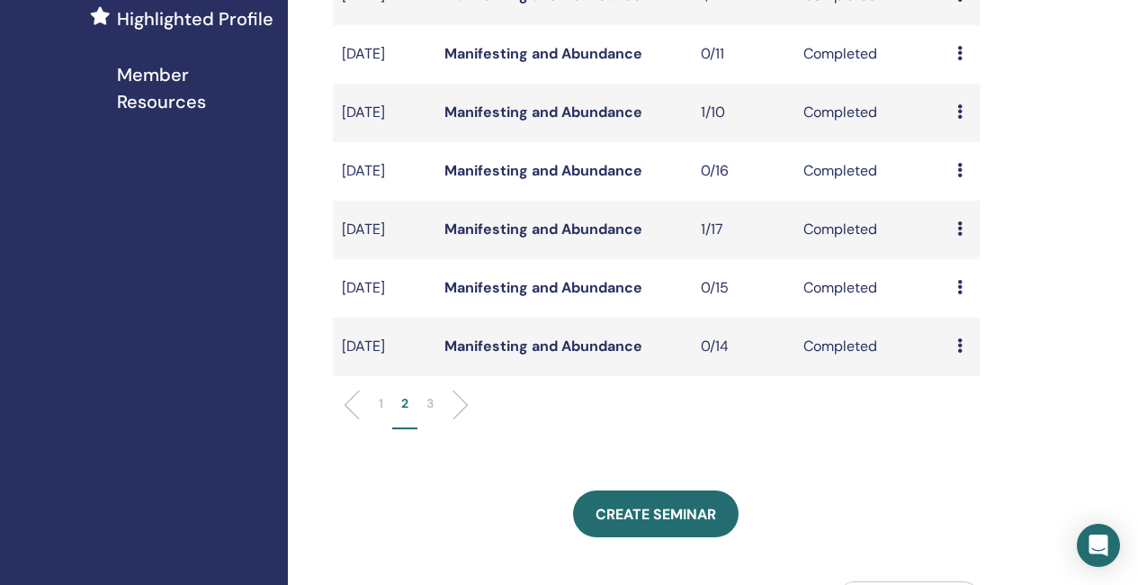
click at [459, 420] on li at bounding box center [453, 404] width 31 height 31
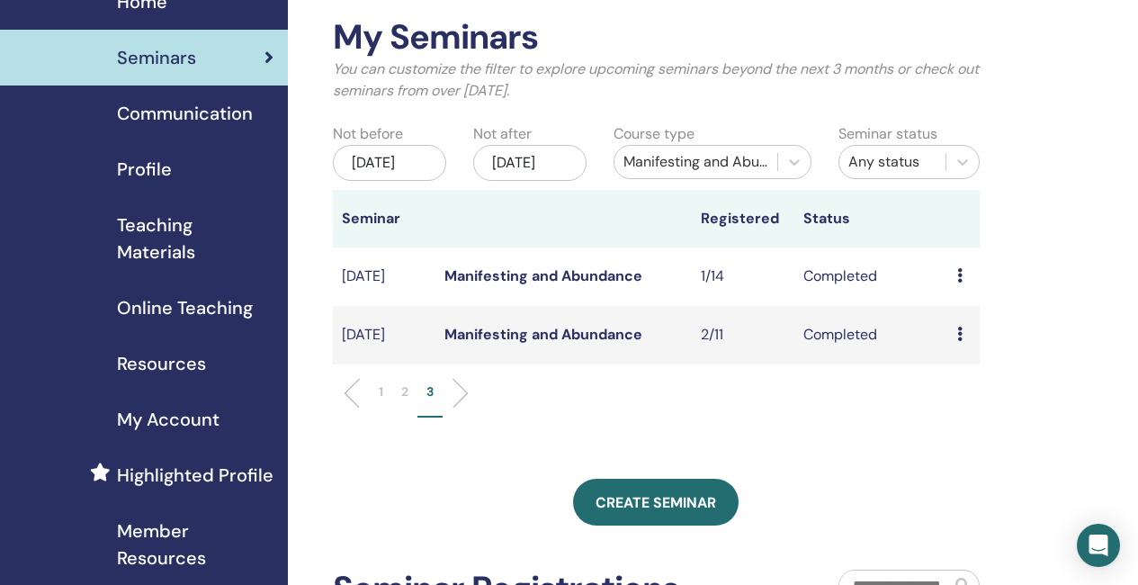
scroll to position [0, 0]
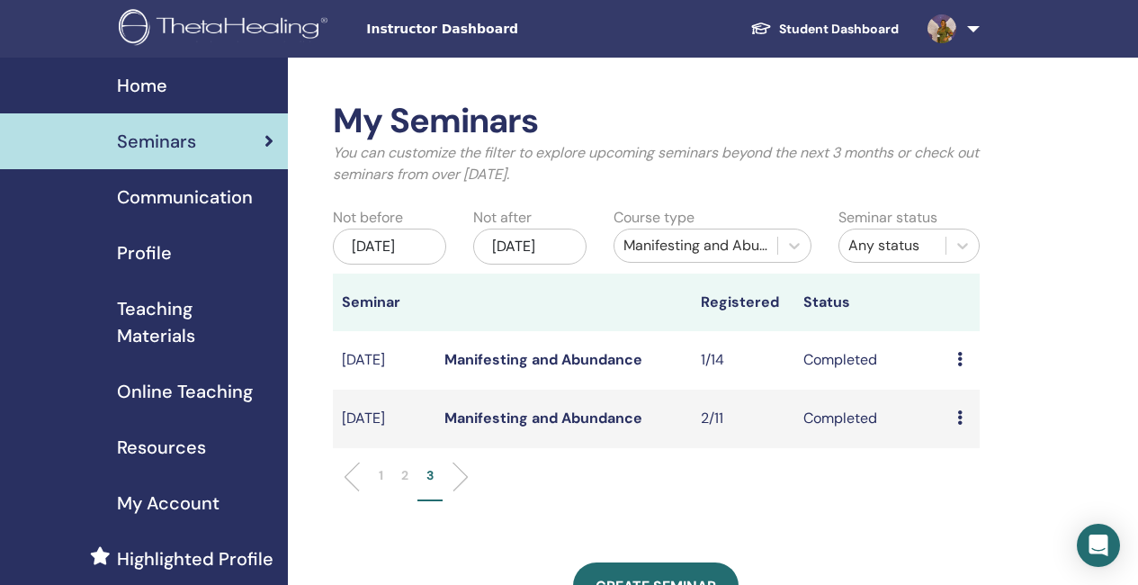
click at [400, 263] on div "[DATE]" at bounding box center [389, 246] width 113 height 36
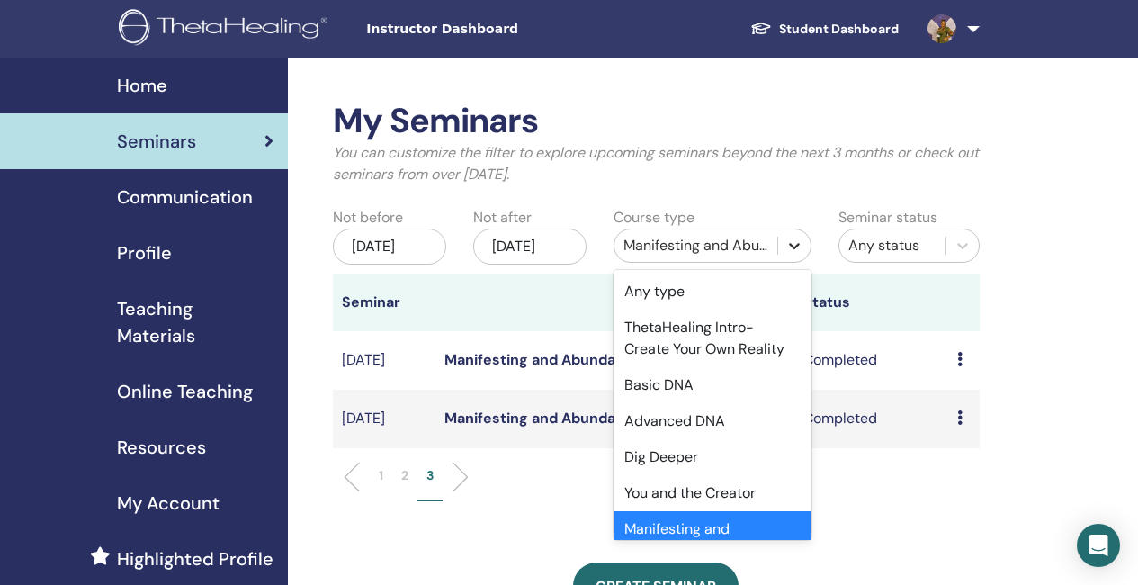
click at [800, 242] on icon at bounding box center [794, 246] width 18 height 18
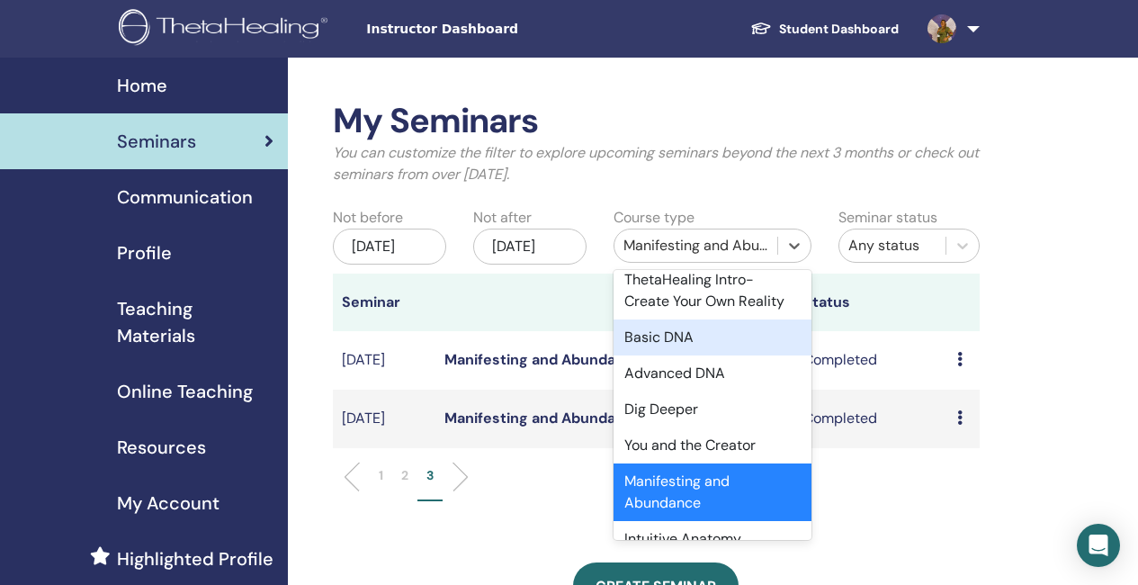
click at [661, 326] on div "Basic DNA" at bounding box center [712, 337] width 198 height 36
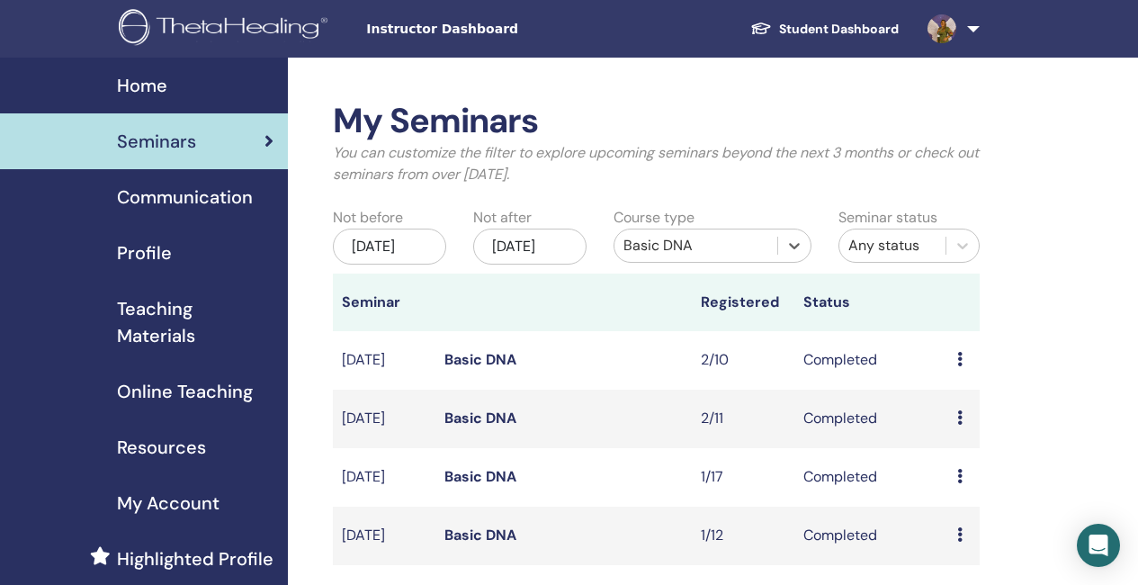
click at [420, 259] on div "[DATE]" at bounding box center [389, 246] width 113 height 36
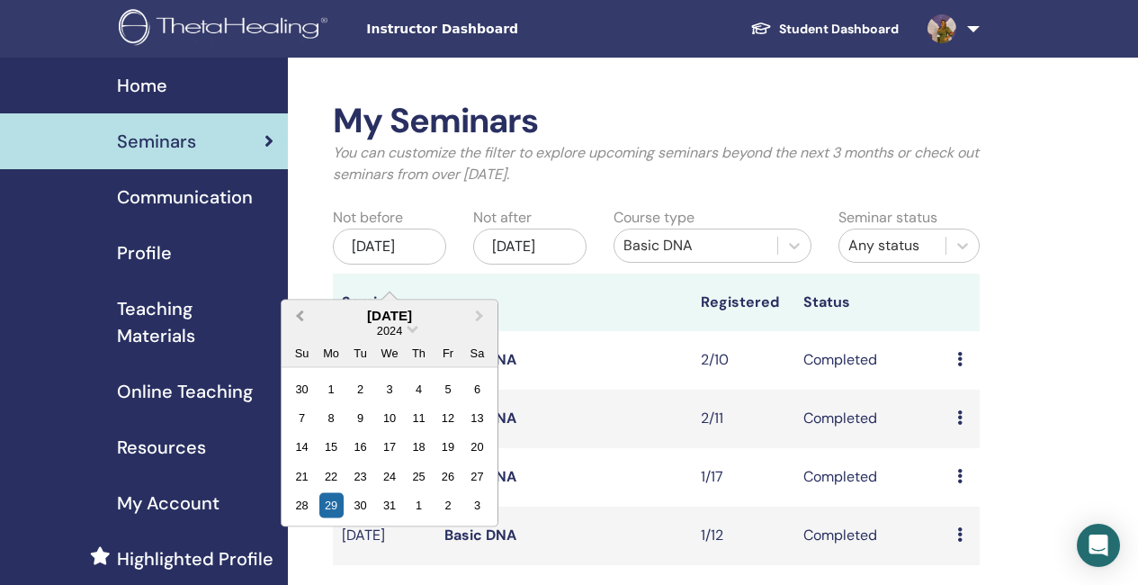
click at [299, 315] on span "Previous Month" at bounding box center [299, 315] width 0 height 19
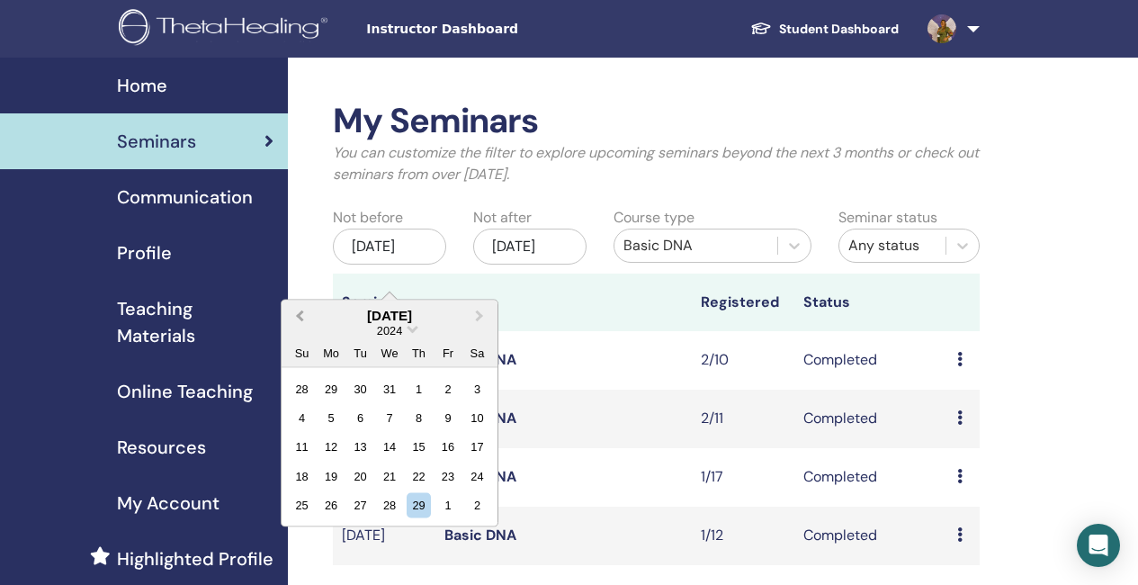
click at [299, 315] on span "Previous Month" at bounding box center [299, 315] width 0 height 19
click at [299, 314] on span "Previous Month" at bounding box center [299, 315] width 0 height 19
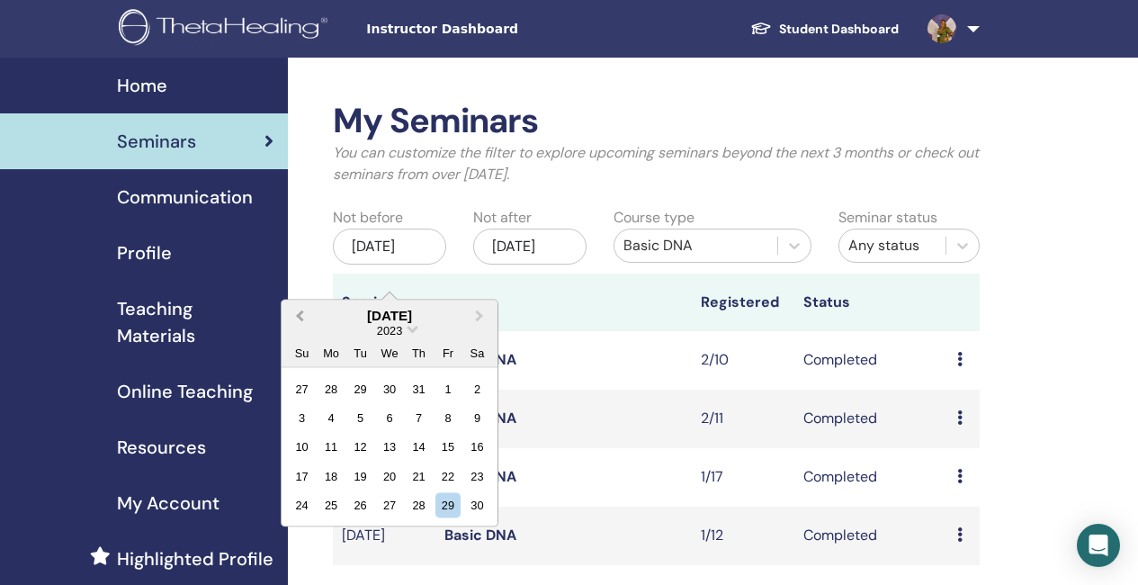
click at [299, 314] on span "Previous Month" at bounding box center [299, 315] width 0 height 19
click at [305, 383] on div "30" at bounding box center [302, 388] width 24 height 24
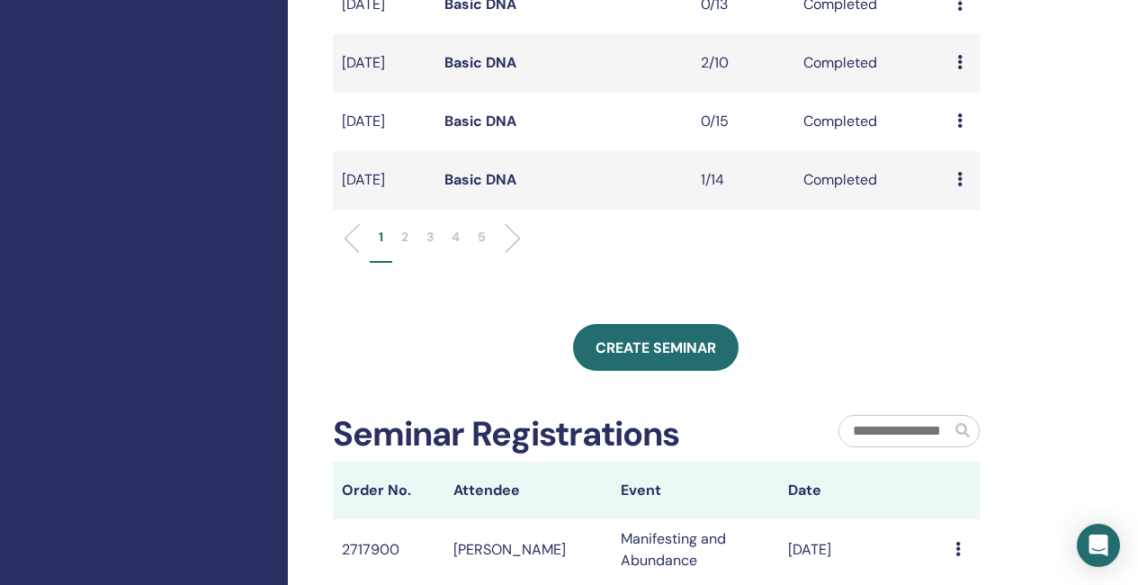
scroll to position [809, 0]
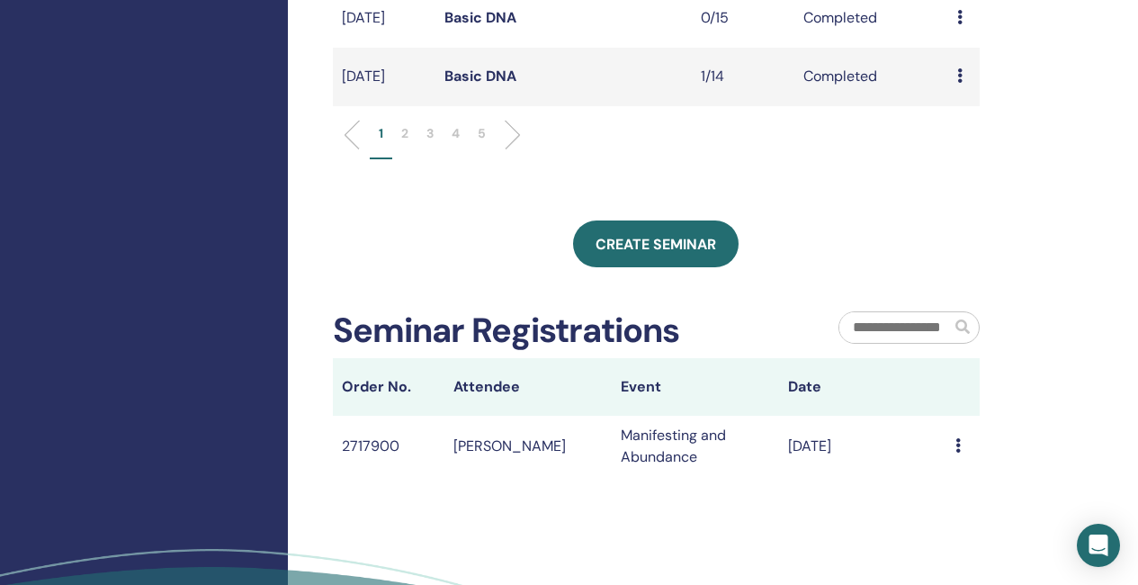
click at [481, 143] on p "5" at bounding box center [482, 133] width 8 height 19
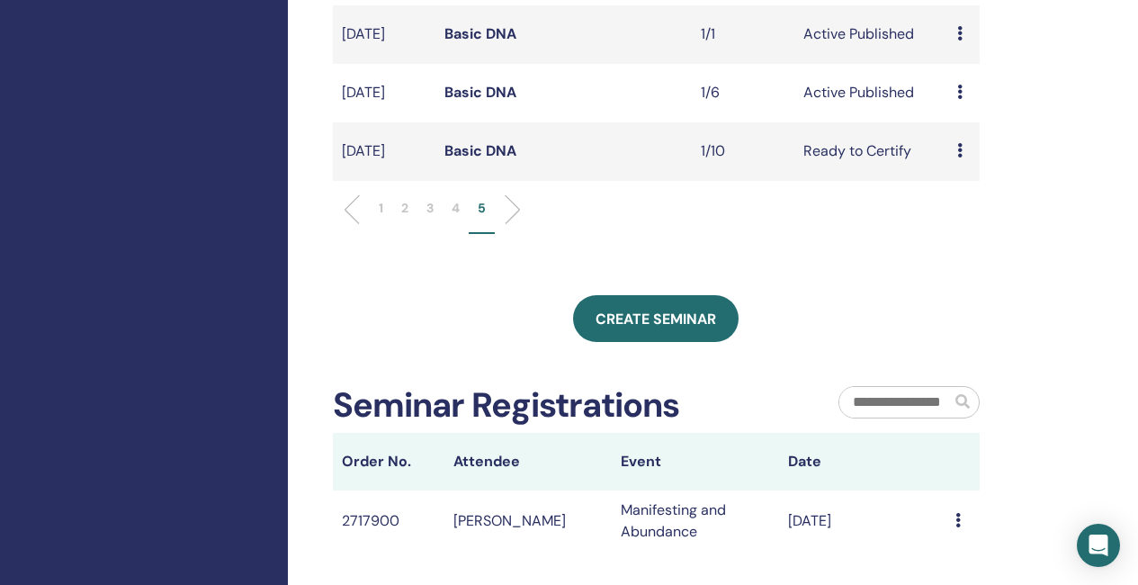
scroll to position [719, 0]
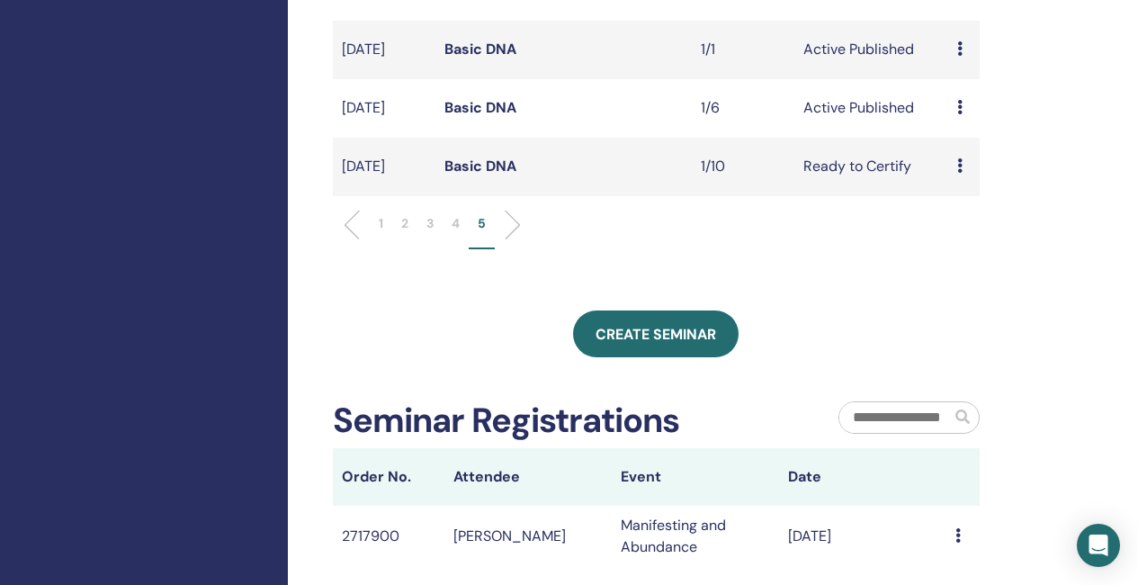
click at [518, 249] on ul "1 2 3 4 5" at bounding box center [656, 231] width 616 height 35
click at [495, 175] on link "Basic DNA" at bounding box center [480, 165] width 72 height 19
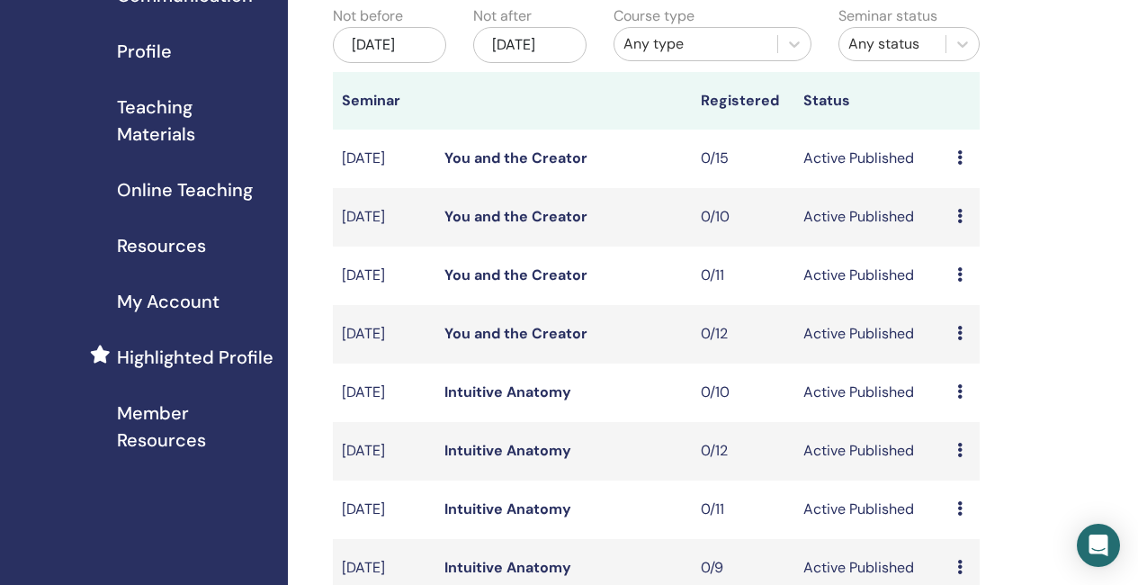
scroll to position [140, 0]
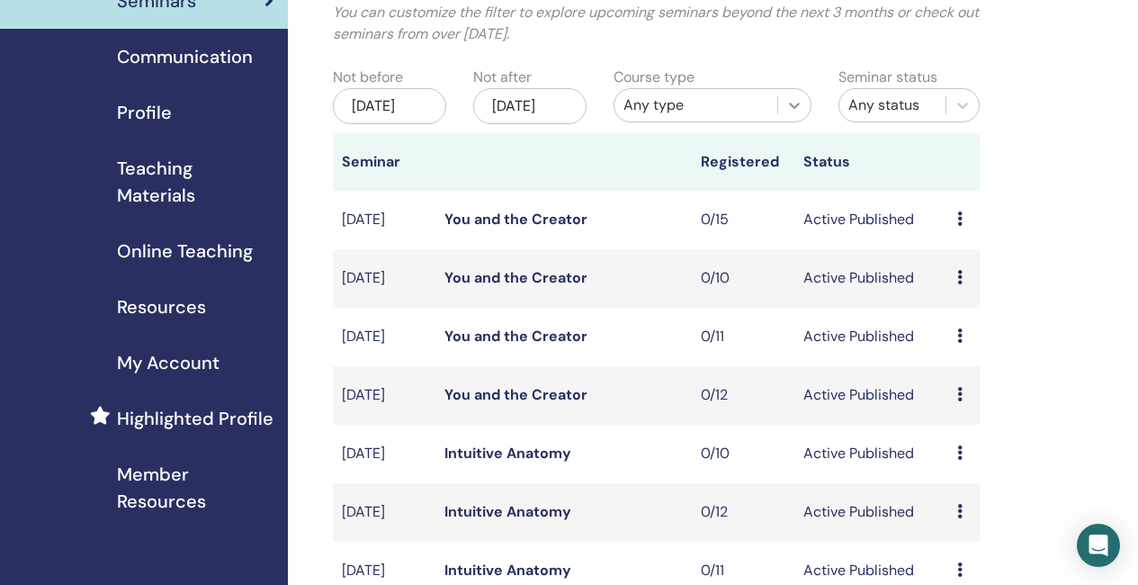
click at [790, 103] on icon at bounding box center [794, 105] width 18 height 18
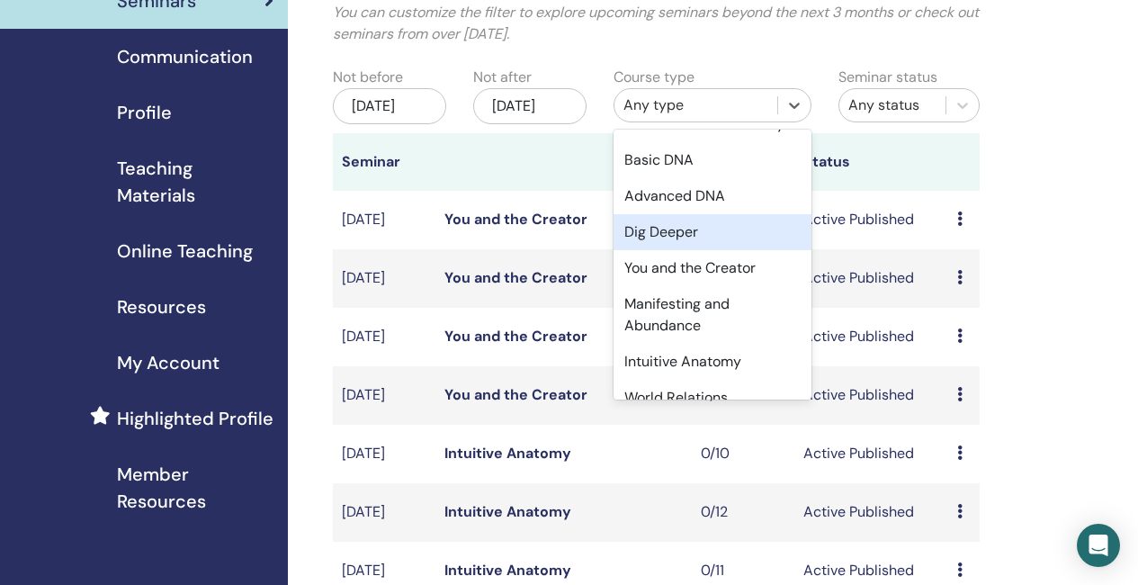
scroll to position [90, 0]
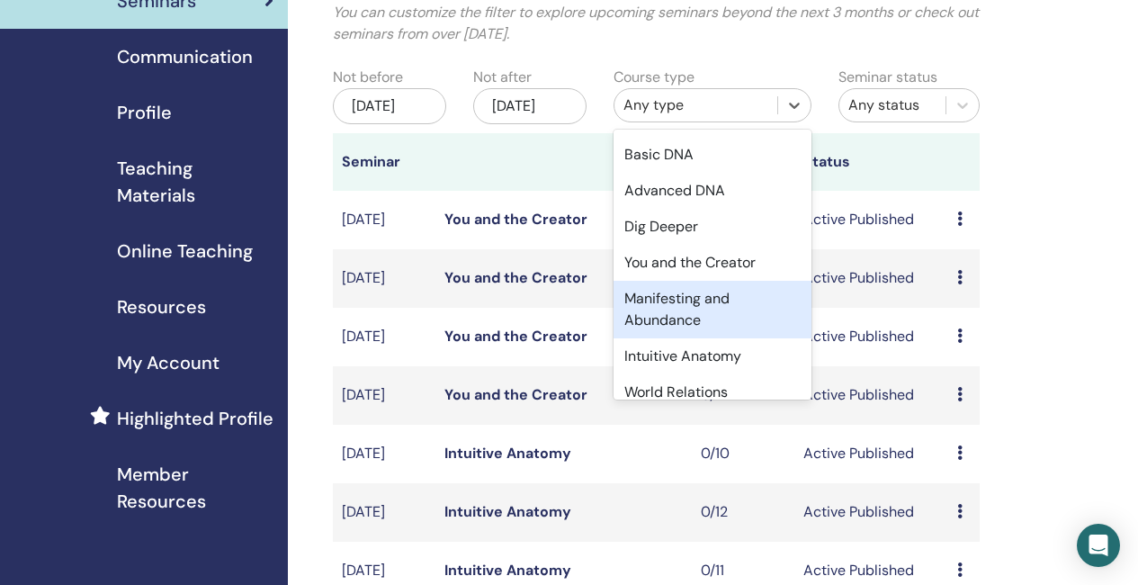
click at [702, 311] on div "Manifesting and Abundance" at bounding box center [712, 310] width 198 height 58
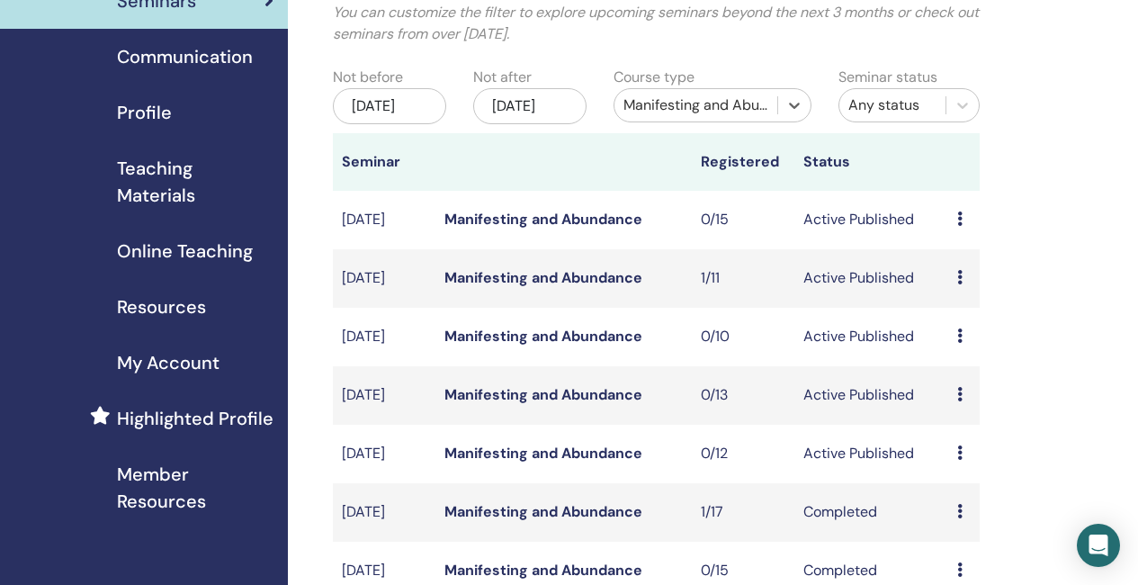
click at [364, 110] on div "[DATE]" at bounding box center [389, 106] width 113 height 36
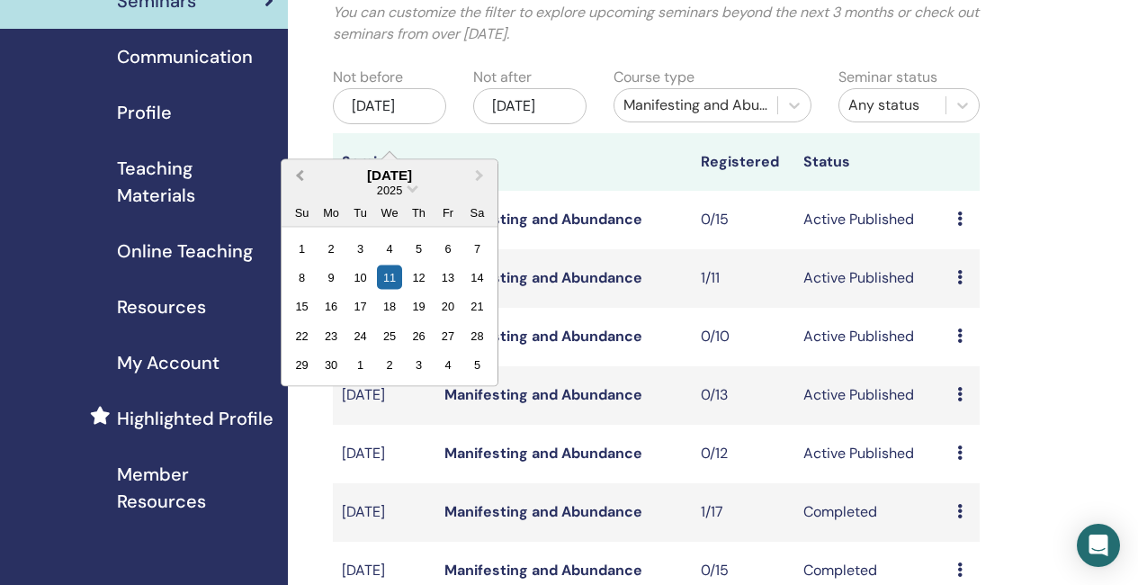
click at [299, 178] on span "Previous Month" at bounding box center [299, 174] width 0 height 19
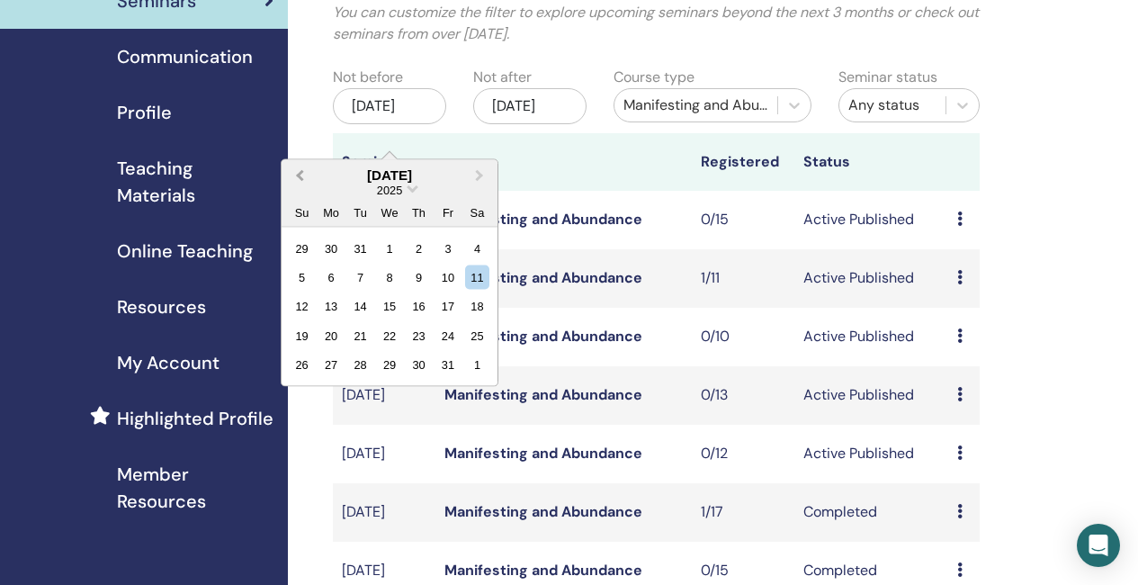
click at [299, 178] on span "Previous Month" at bounding box center [299, 174] width 0 height 19
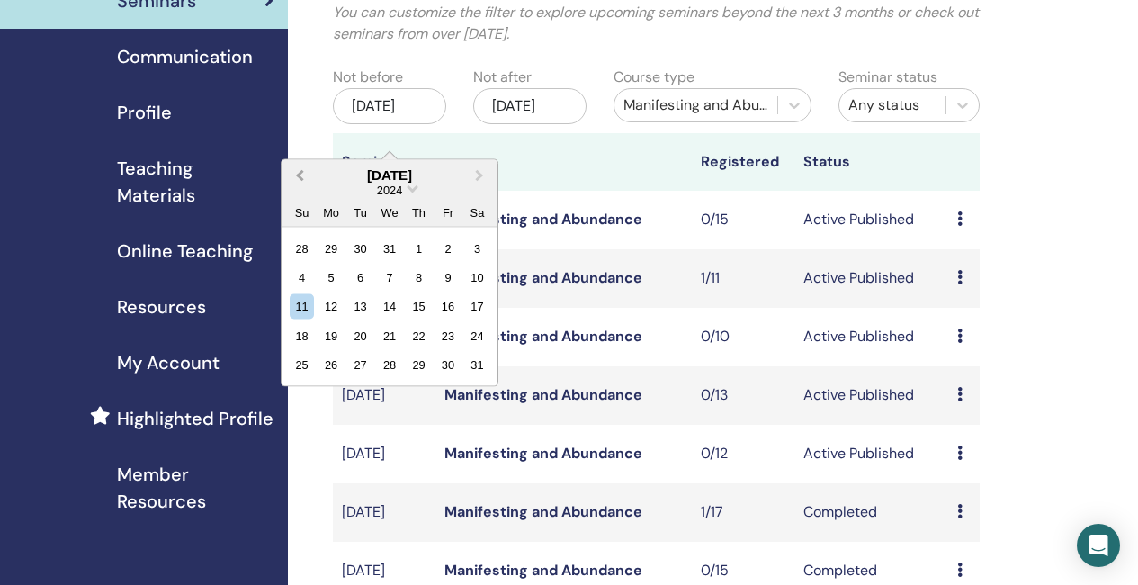
click at [299, 178] on span "Previous Month" at bounding box center [299, 174] width 0 height 19
click at [300, 246] on div "26" at bounding box center [302, 248] width 24 height 24
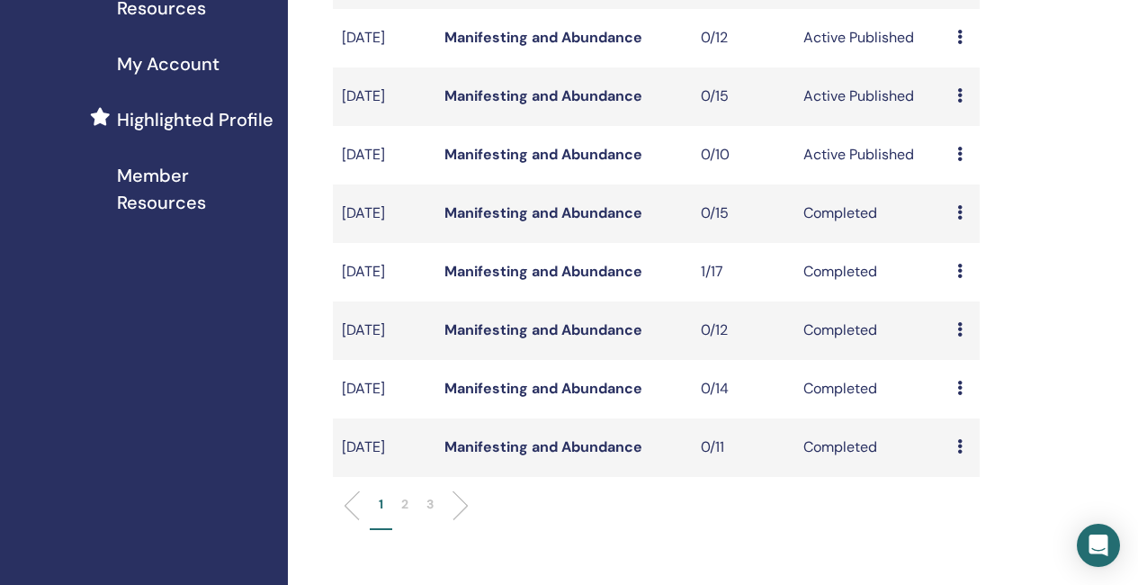
scroll to position [500, 0]
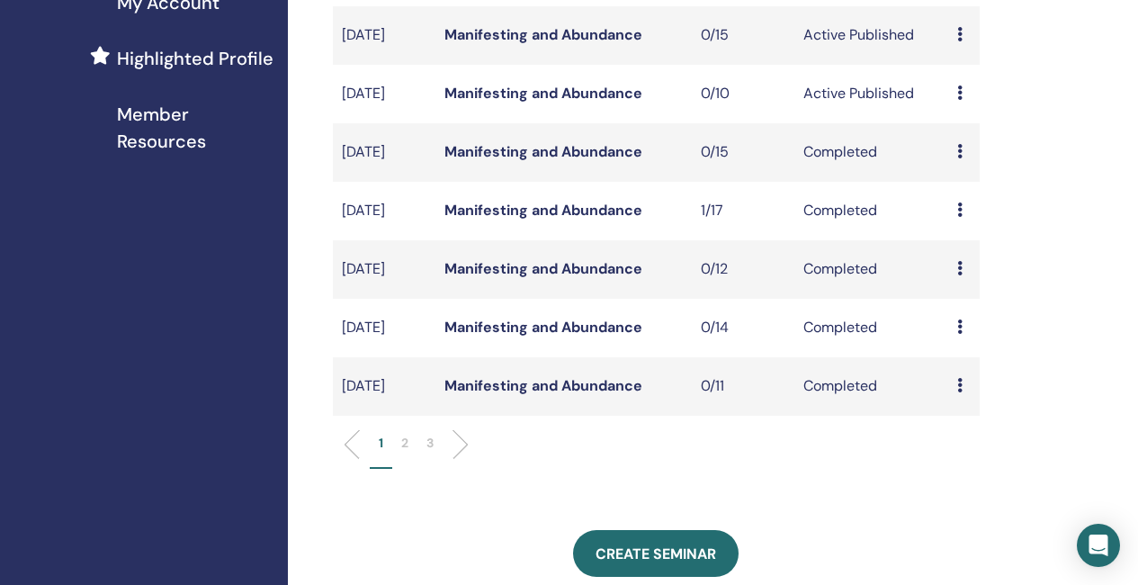
click at [430, 452] on p "3" at bounding box center [429, 442] width 7 height 19
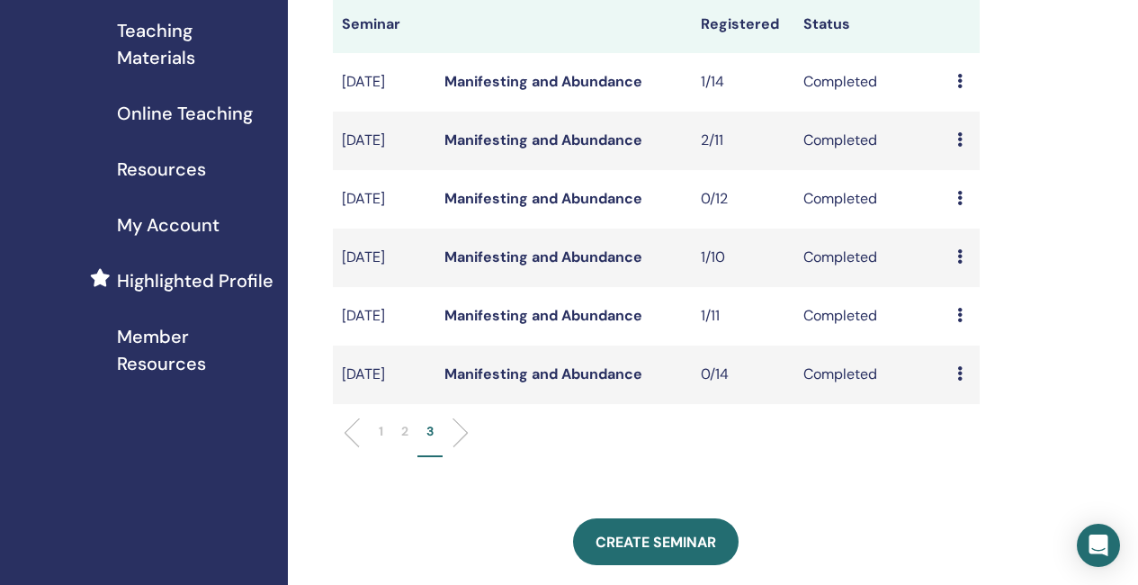
scroll to position [230, 0]
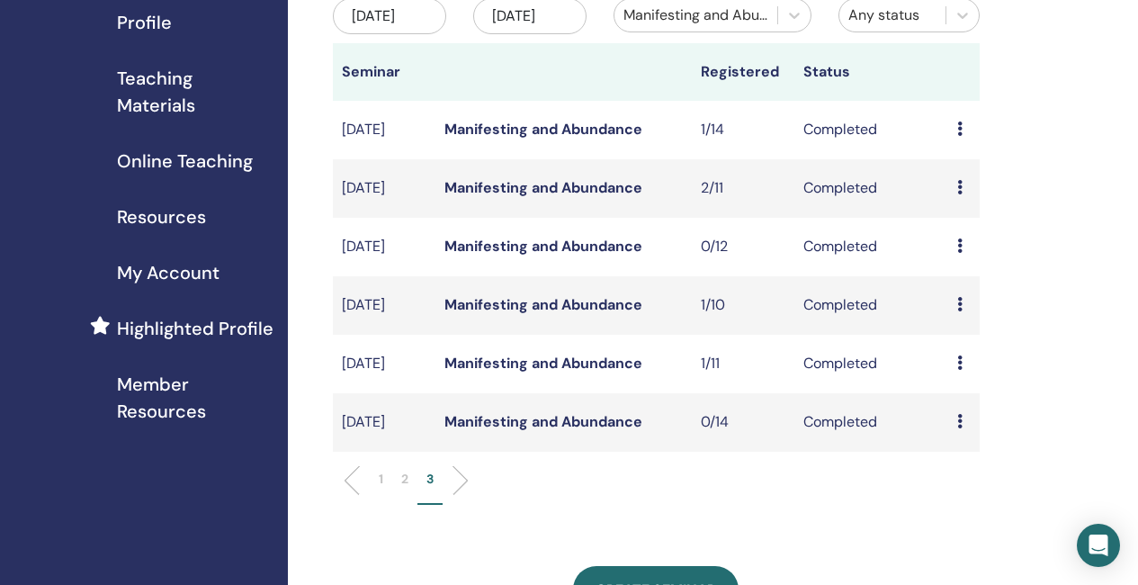
click at [566, 197] on link "Manifesting and Abundance" at bounding box center [543, 187] width 198 height 19
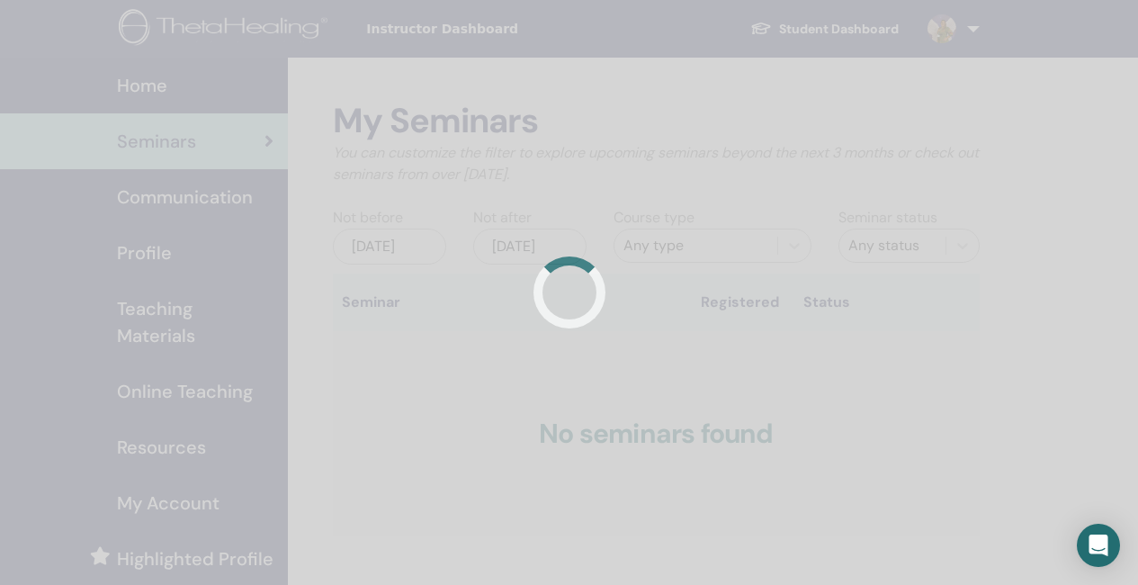
scroll to position [230, 0]
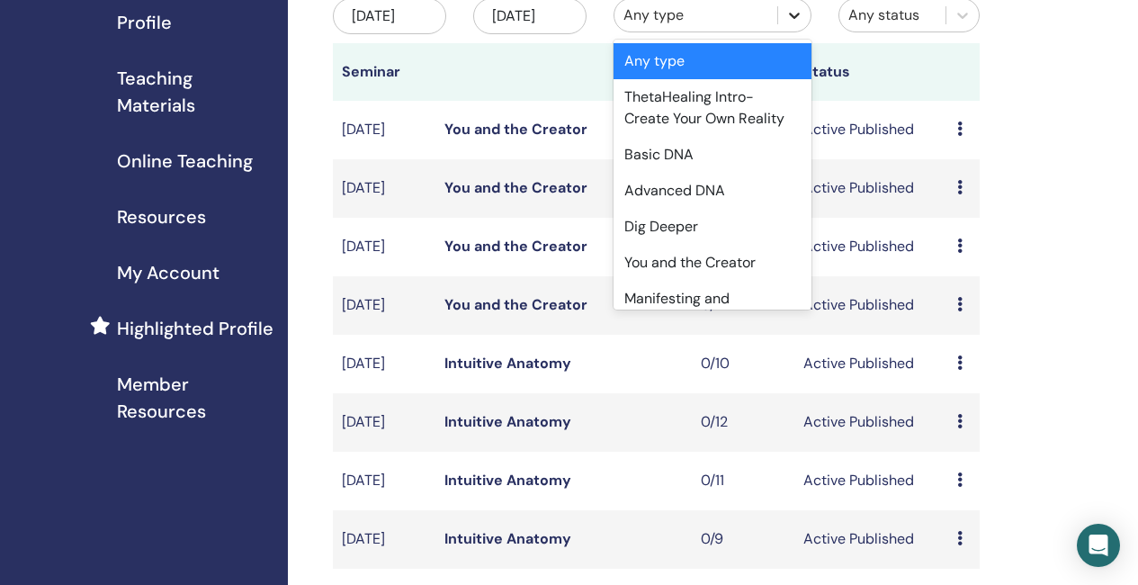
click at [785, 16] on icon at bounding box center [794, 15] width 18 height 18
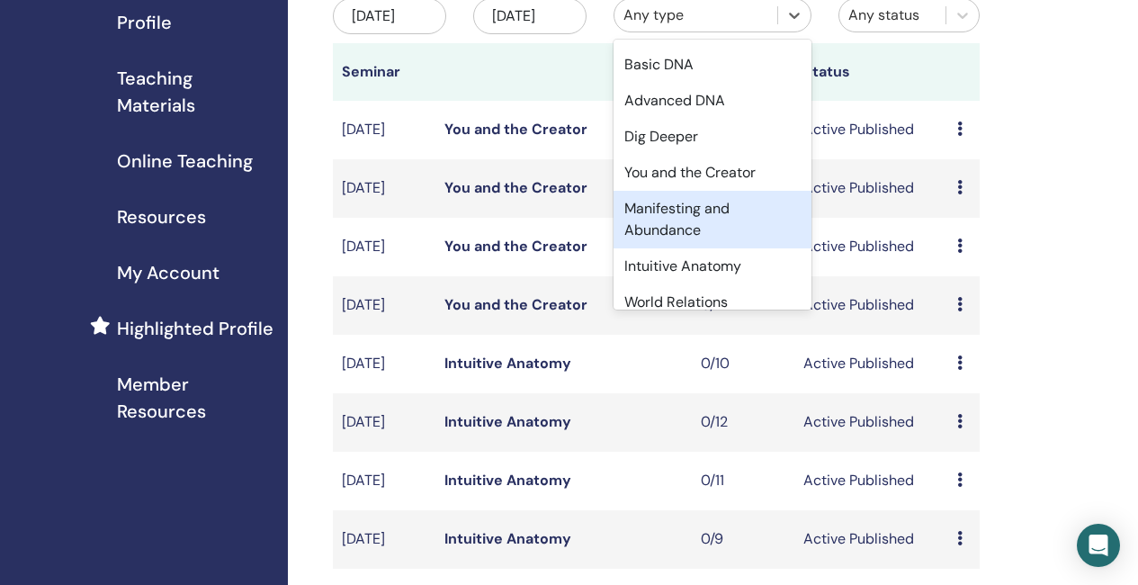
scroll to position [270, 0]
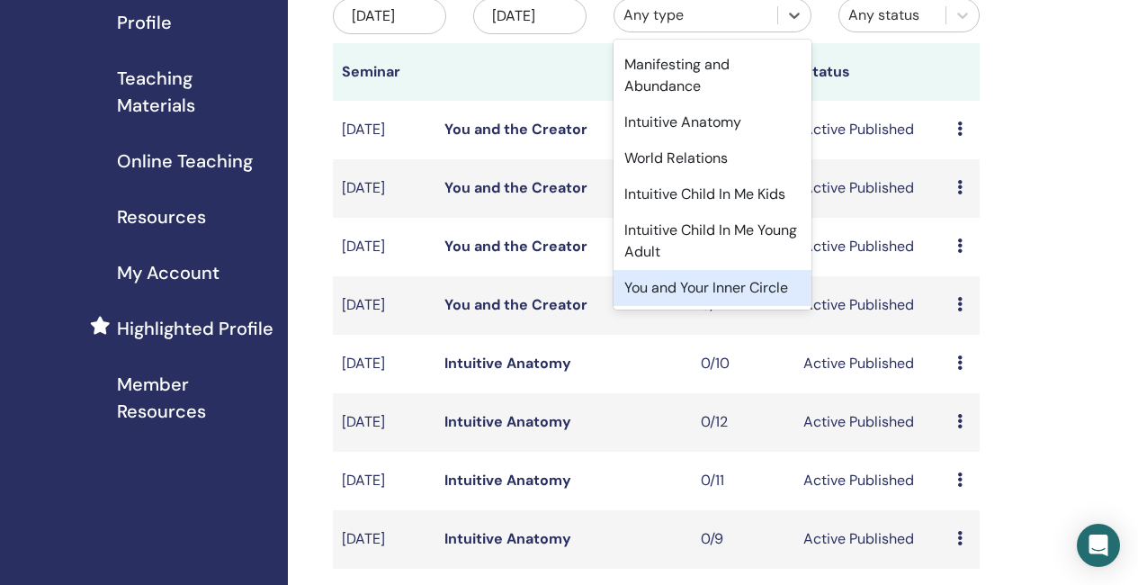
click at [711, 286] on div "You and Your Inner Circle" at bounding box center [712, 288] width 198 height 36
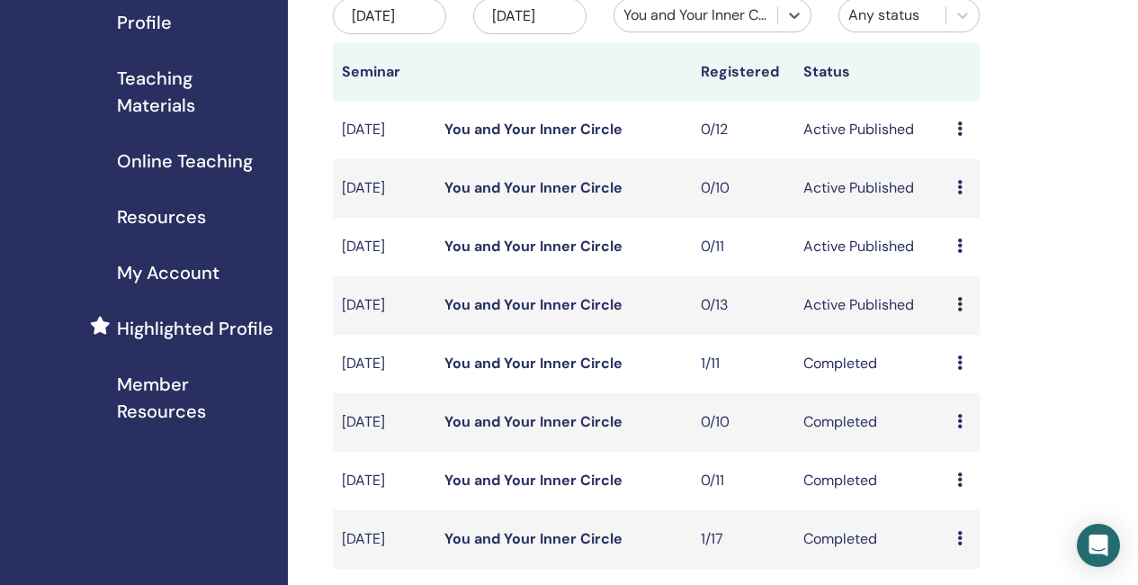
click at [377, 30] on div "[DATE]" at bounding box center [389, 16] width 113 height 36
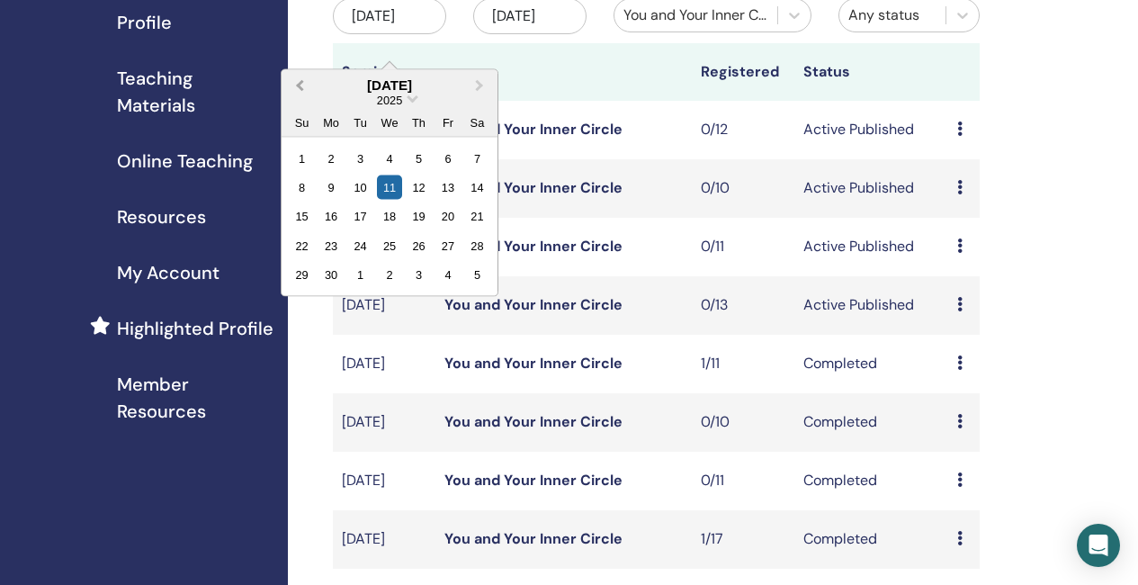
click at [299, 82] on span "Previous Month" at bounding box center [299, 85] width 0 height 19
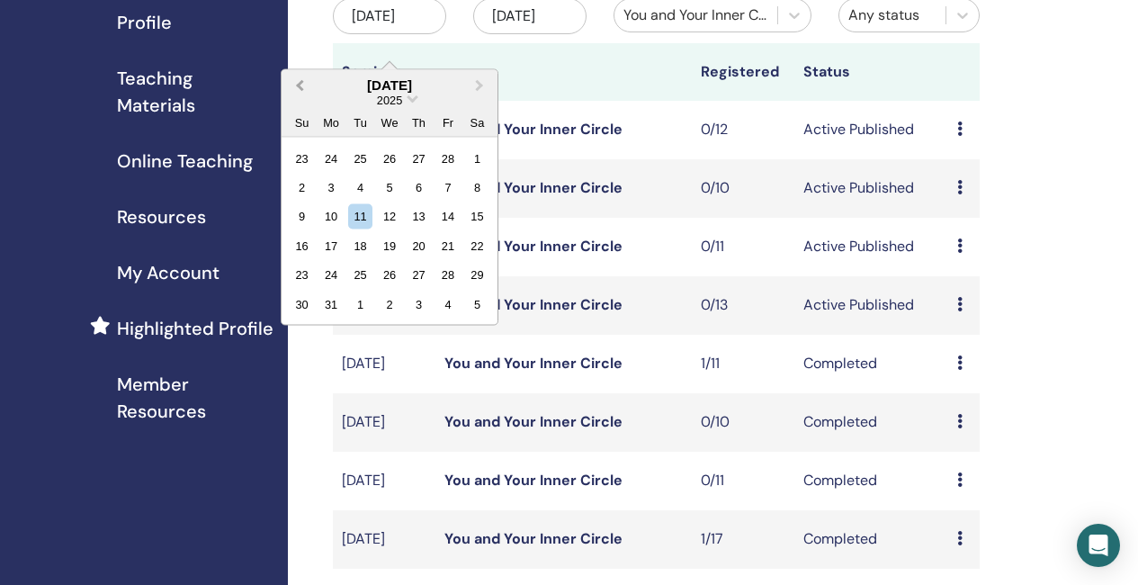
click at [299, 82] on span "Previous Month" at bounding box center [299, 85] width 0 height 19
click at [309, 158] on div "27" at bounding box center [302, 158] width 24 height 24
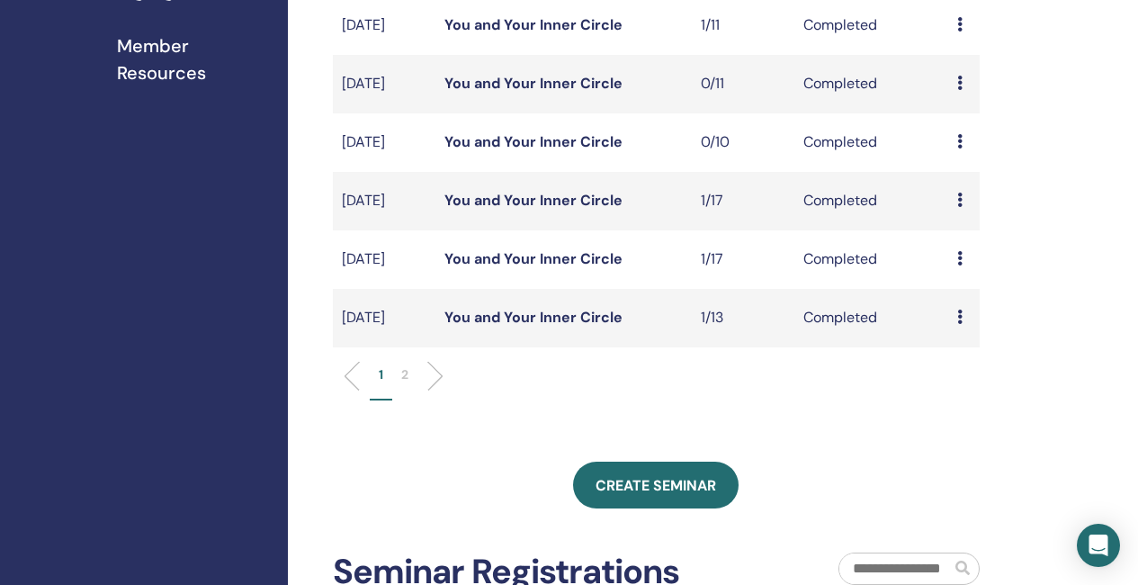
scroll to position [590, 0]
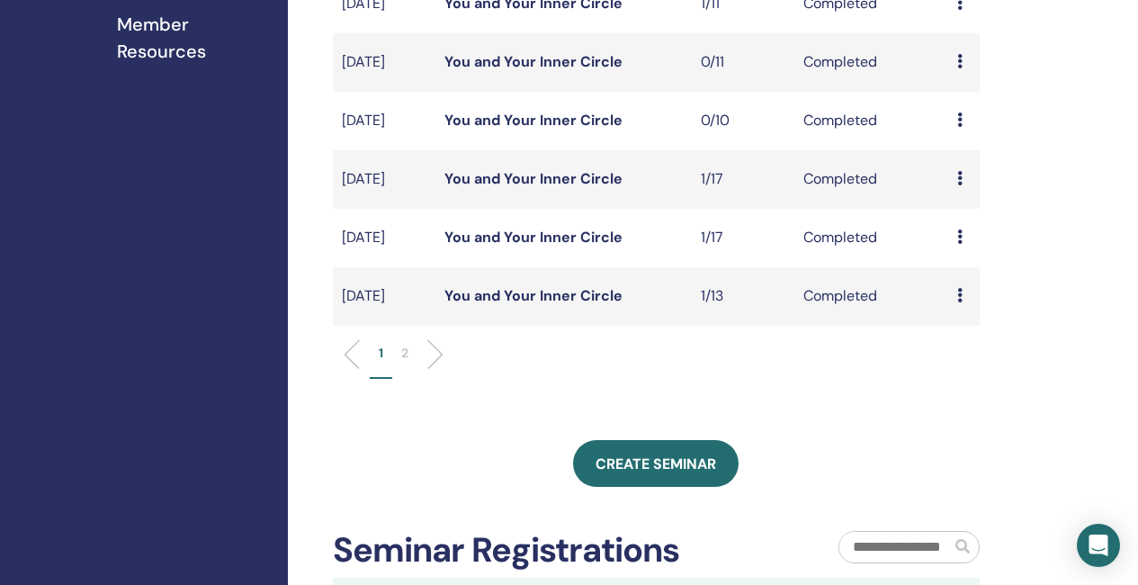
click at [404, 362] on p "2" at bounding box center [404, 353] width 7 height 19
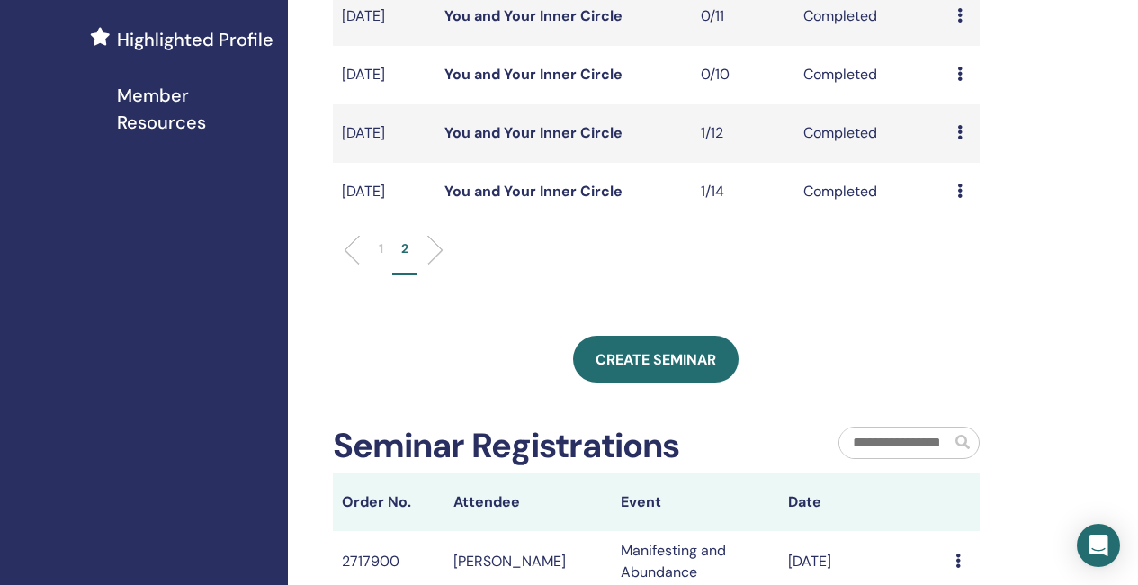
scroll to position [500, 0]
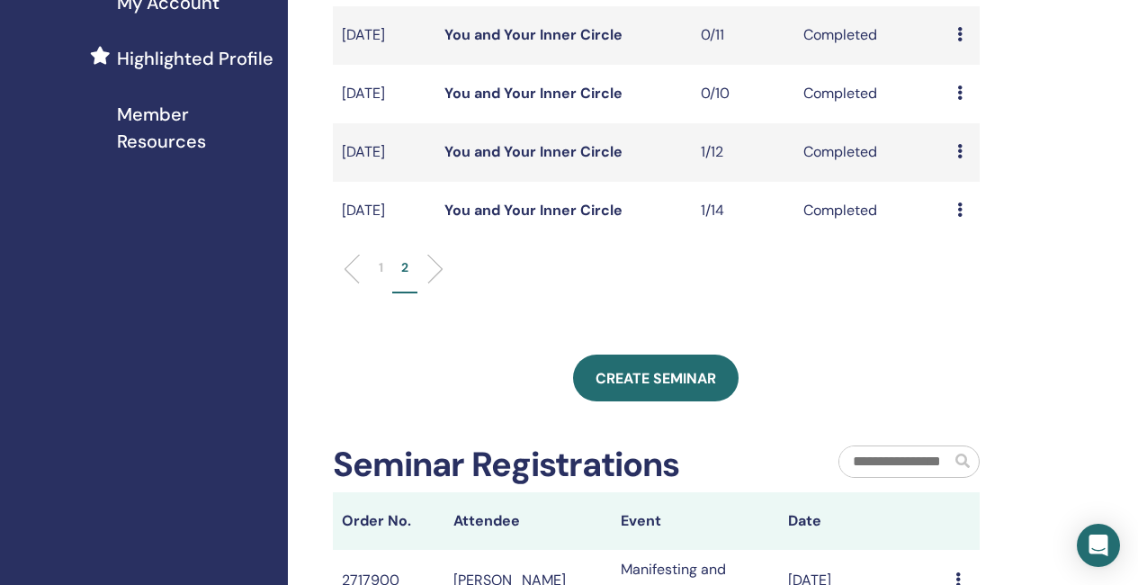
click at [545, 161] on link "You and Your Inner Circle" at bounding box center [533, 151] width 178 height 19
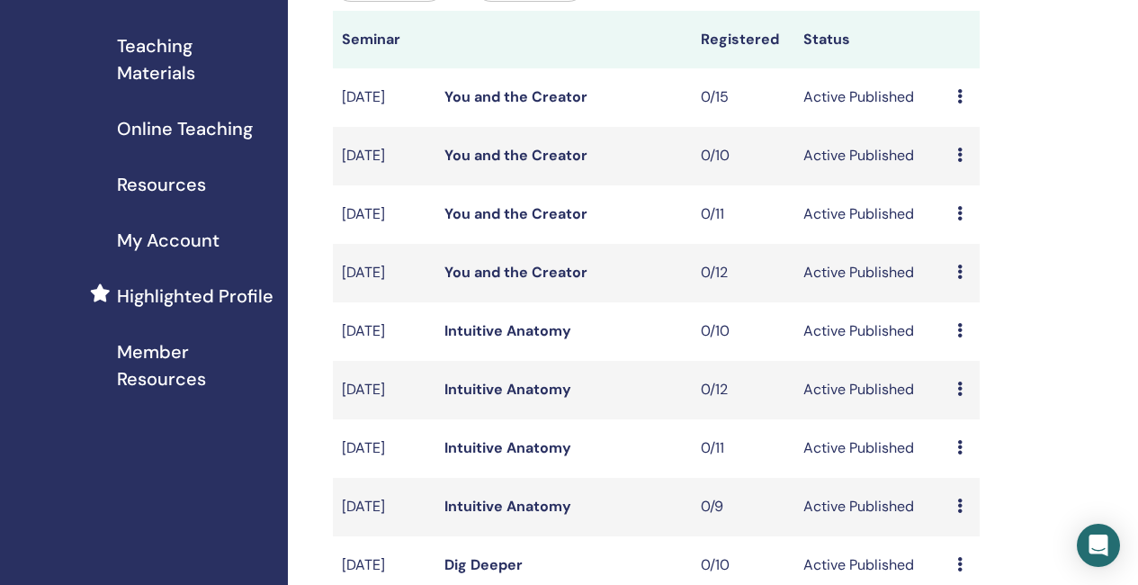
scroll to position [228, 0]
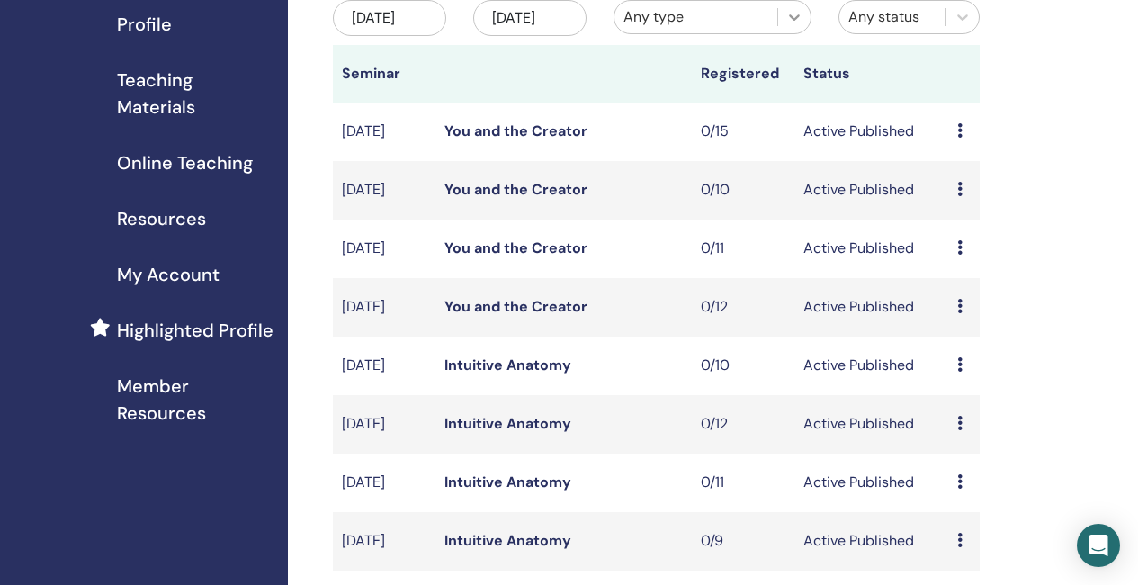
click at [791, 23] on icon at bounding box center [794, 17] width 18 height 18
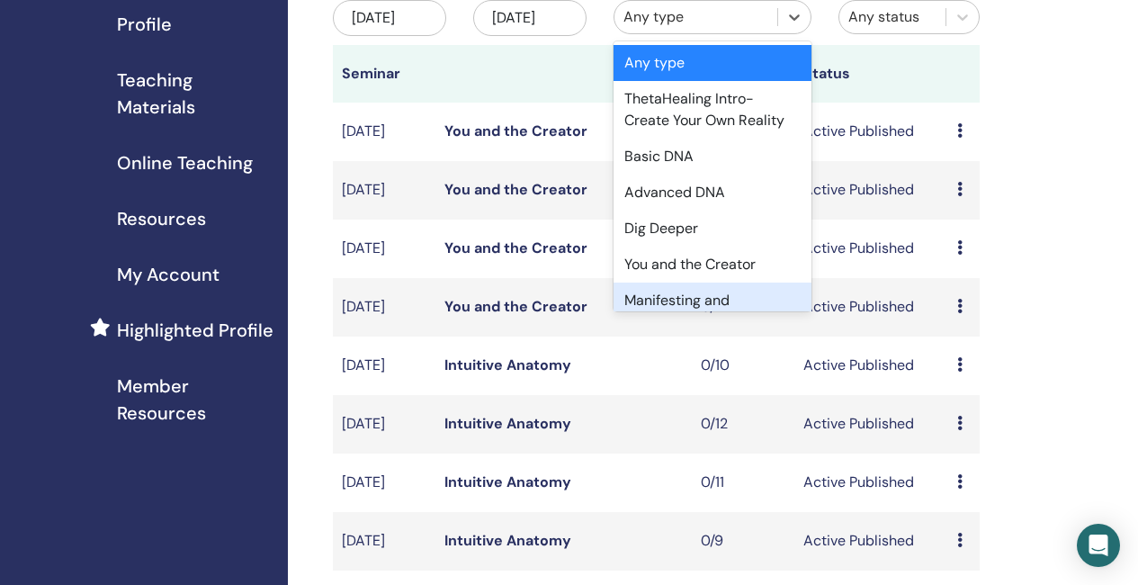
click at [711, 302] on div "Manifesting and Abundance" at bounding box center [712, 311] width 198 height 58
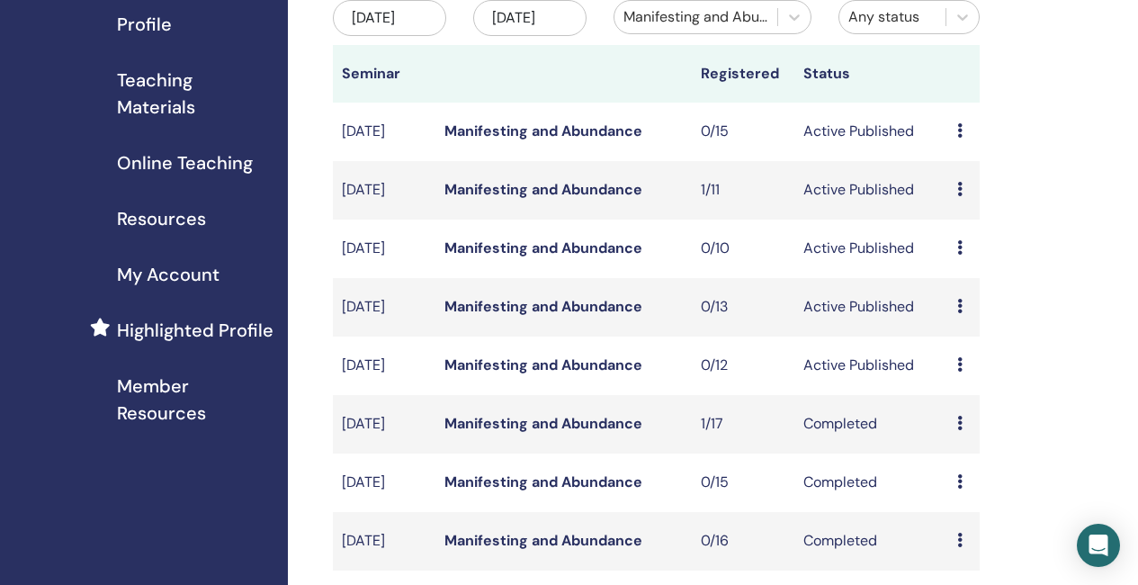
click at [395, 20] on div "Jun/11, 2025" at bounding box center [389, 18] width 113 height 36
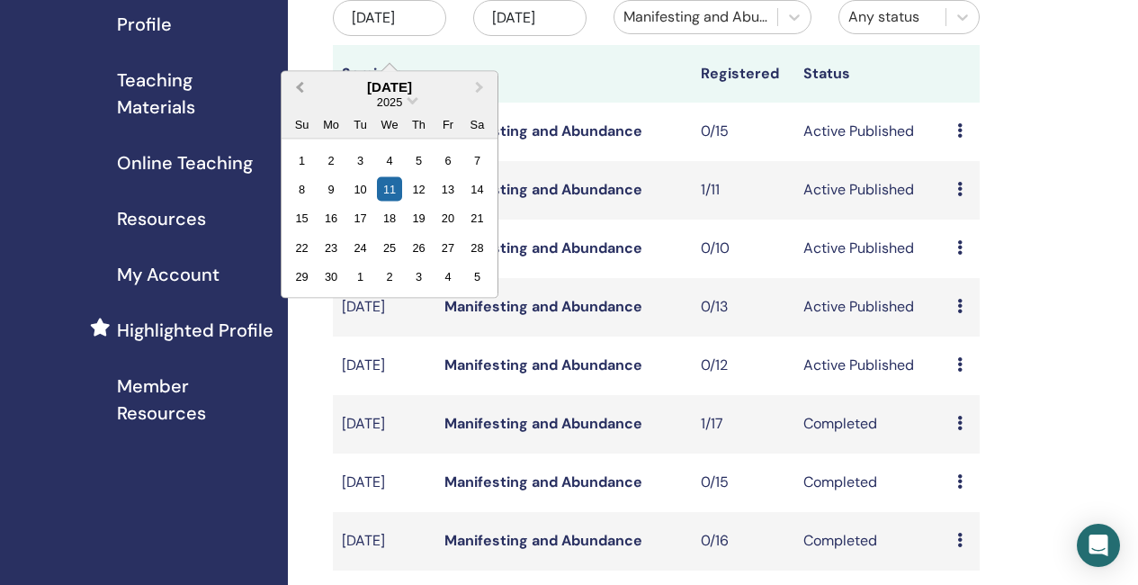
click at [293, 76] on button "Previous Month" at bounding box center [297, 87] width 29 height 29
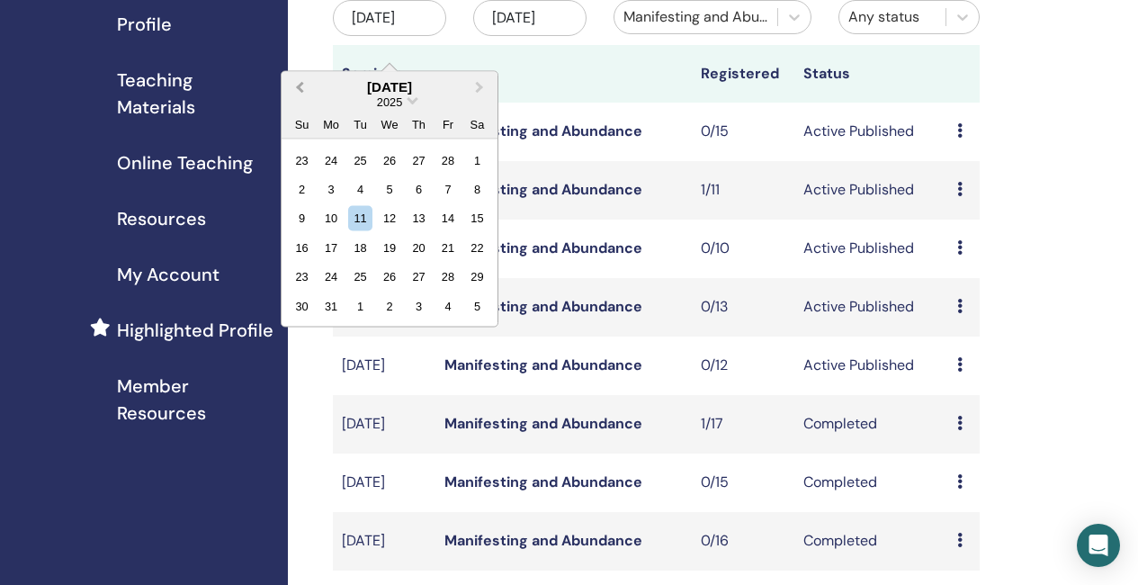
click at [293, 76] on button "Previous Month" at bounding box center [297, 87] width 29 height 29
click at [294, 76] on button "Previous Month" at bounding box center [297, 87] width 29 height 29
click at [331, 164] on div "28" at bounding box center [331, 159] width 24 height 24
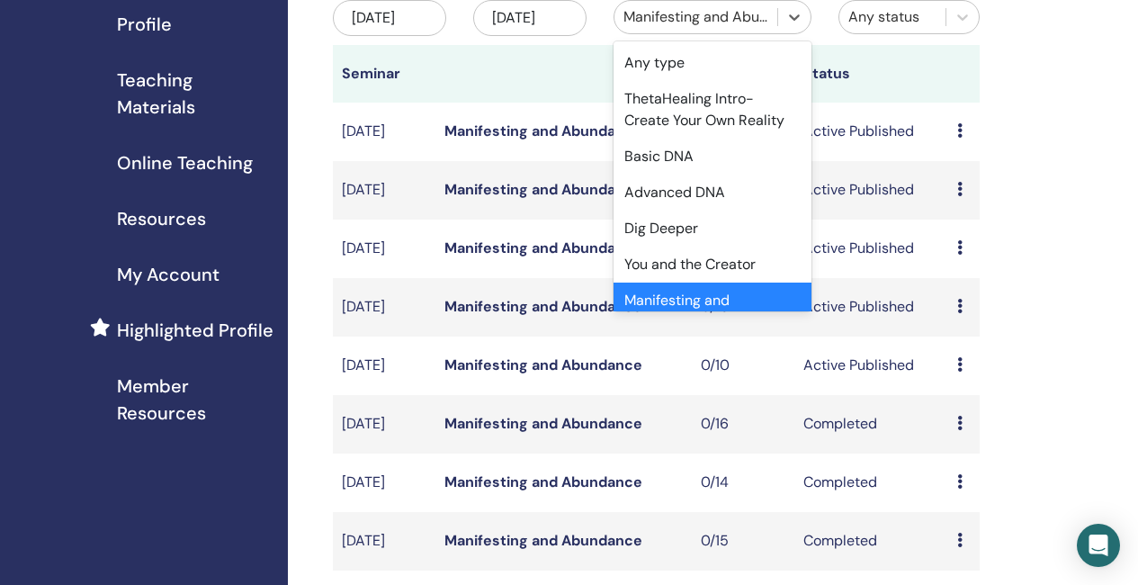
drag, startPoint x: 797, startPoint y: 8, endPoint x: 790, endPoint y: 45, distance: 37.4
click at [797, 10] on icon at bounding box center [794, 17] width 18 height 18
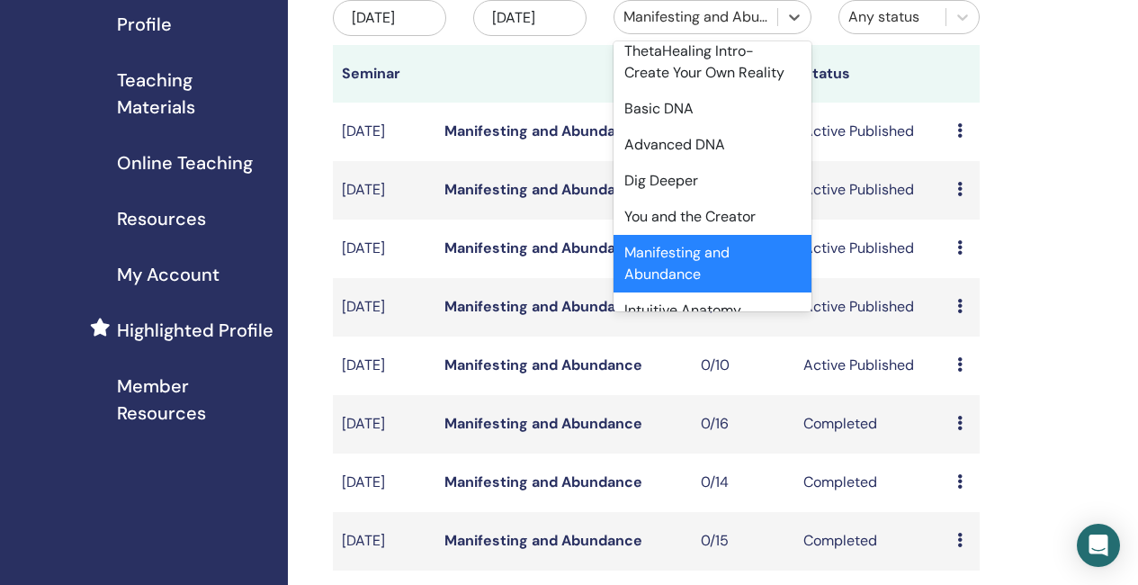
scroll to position [277, 0]
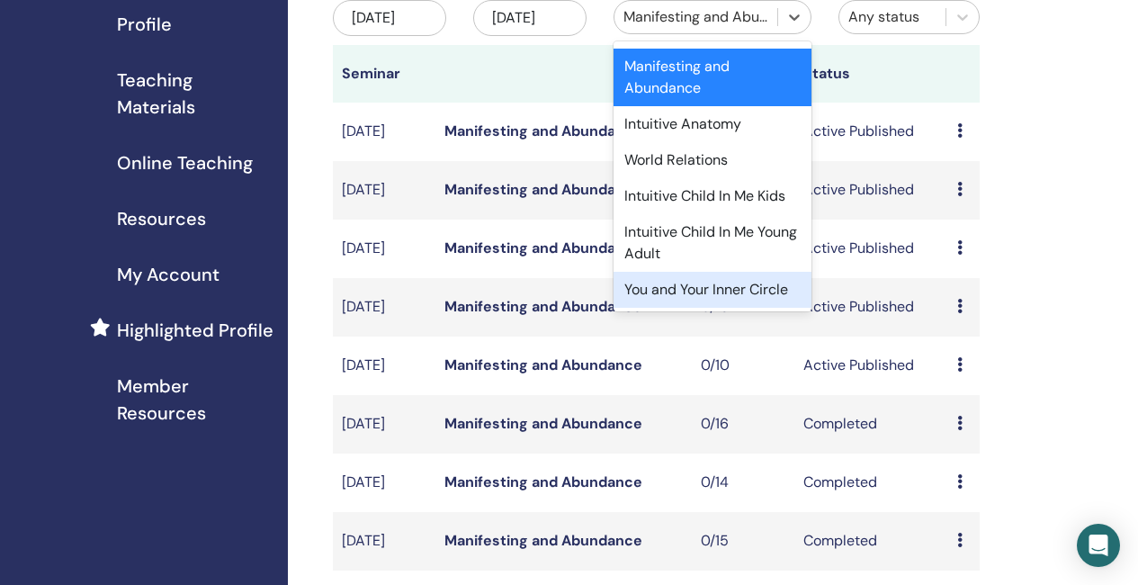
click at [705, 290] on div "You and Your Inner Circle" at bounding box center [712, 290] width 198 height 36
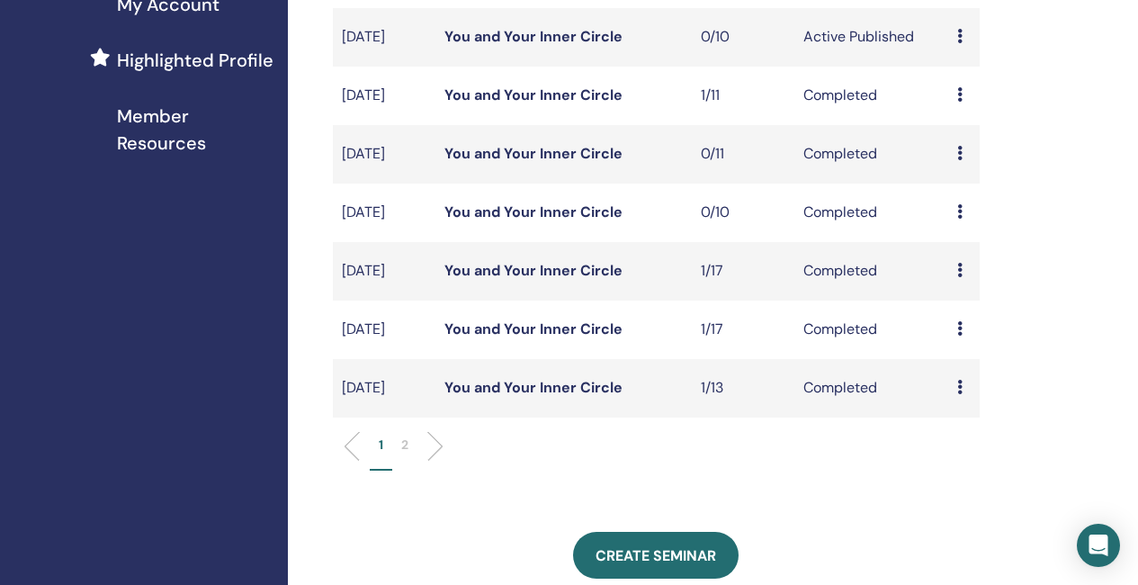
scroll to position [588, 0]
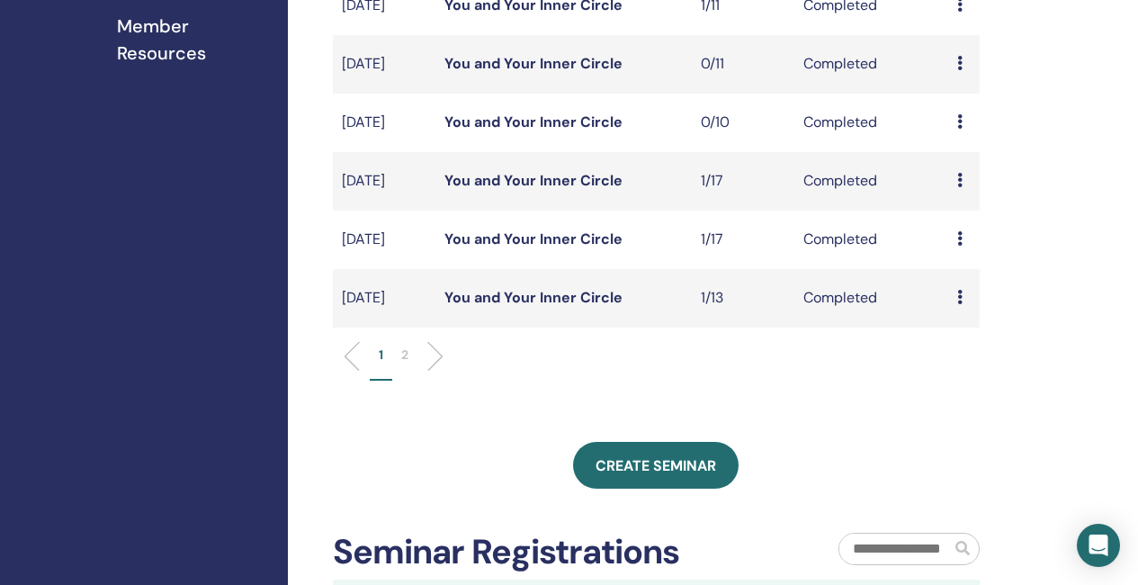
click at [434, 371] on li at bounding box center [428, 356] width 31 height 31
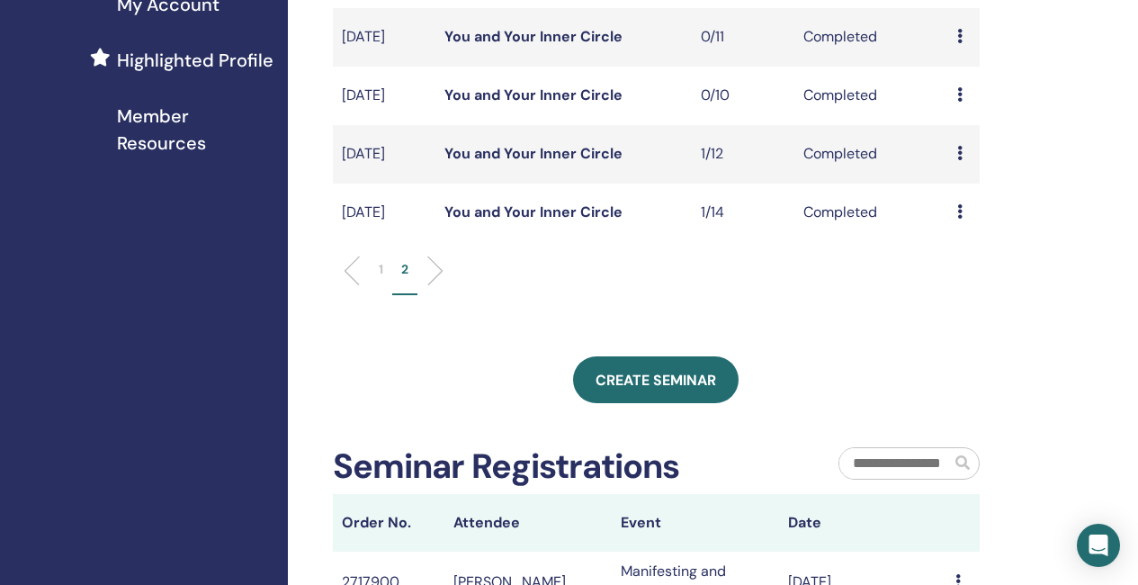
scroll to position [318, 0]
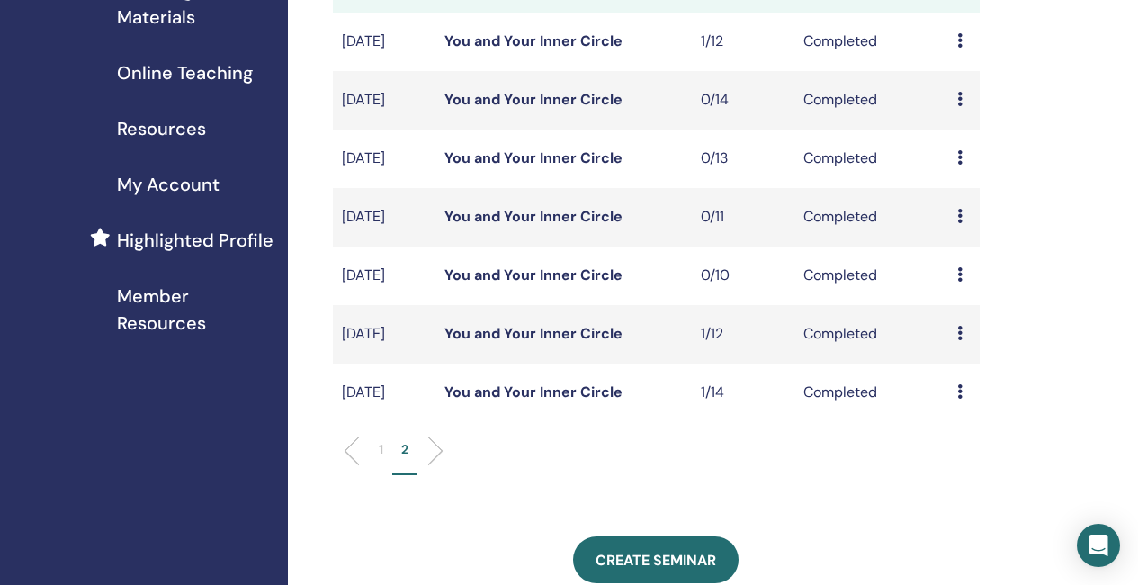
click at [529, 50] on link "You and Your Inner Circle" at bounding box center [533, 40] width 178 height 19
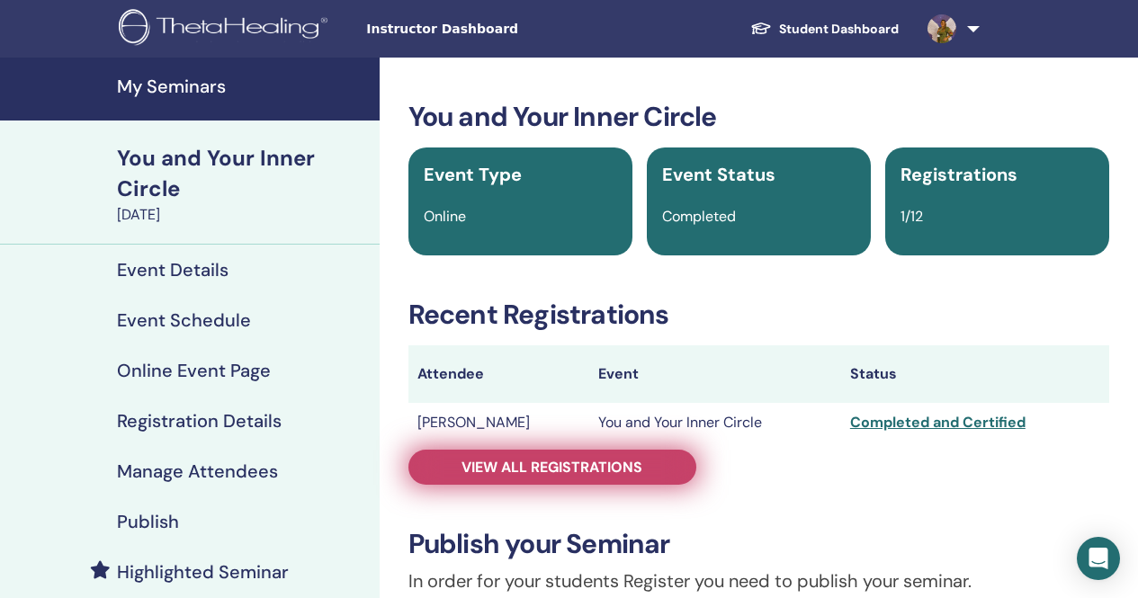
click at [481, 466] on span "View all registrations" at bounding box center [551, 467] width 181 height 19
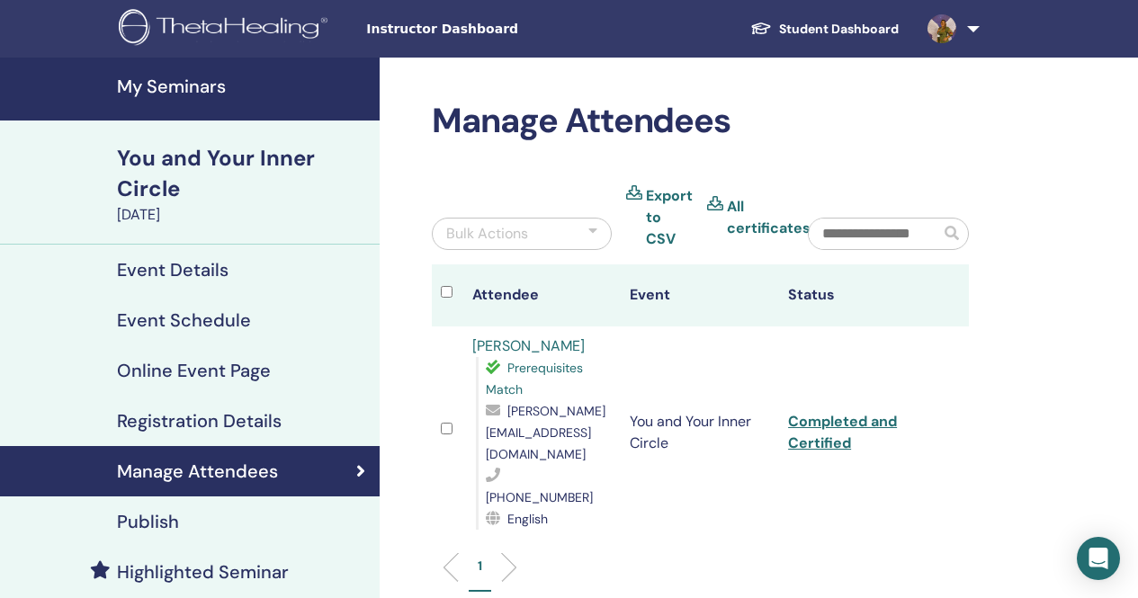
click at [537, 344] on link "[PERSON_NAME]" at bounding box center [528, 345] width 112 height 19
